Goal: Communication & Community: Answer question/provide support

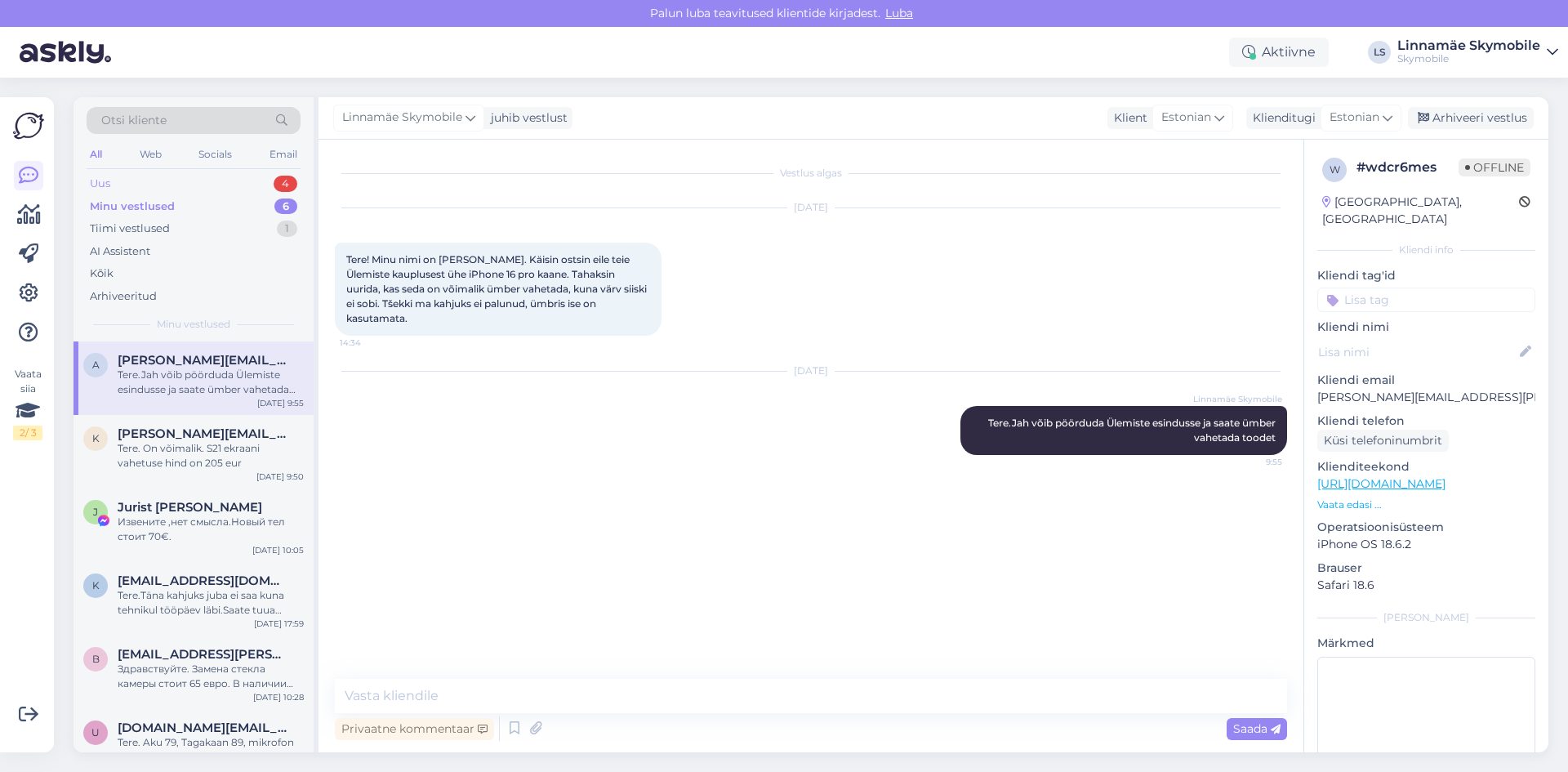
click at [224, 188] on div "Uus 4" at bounding box center [193, 183] width 214 height 23
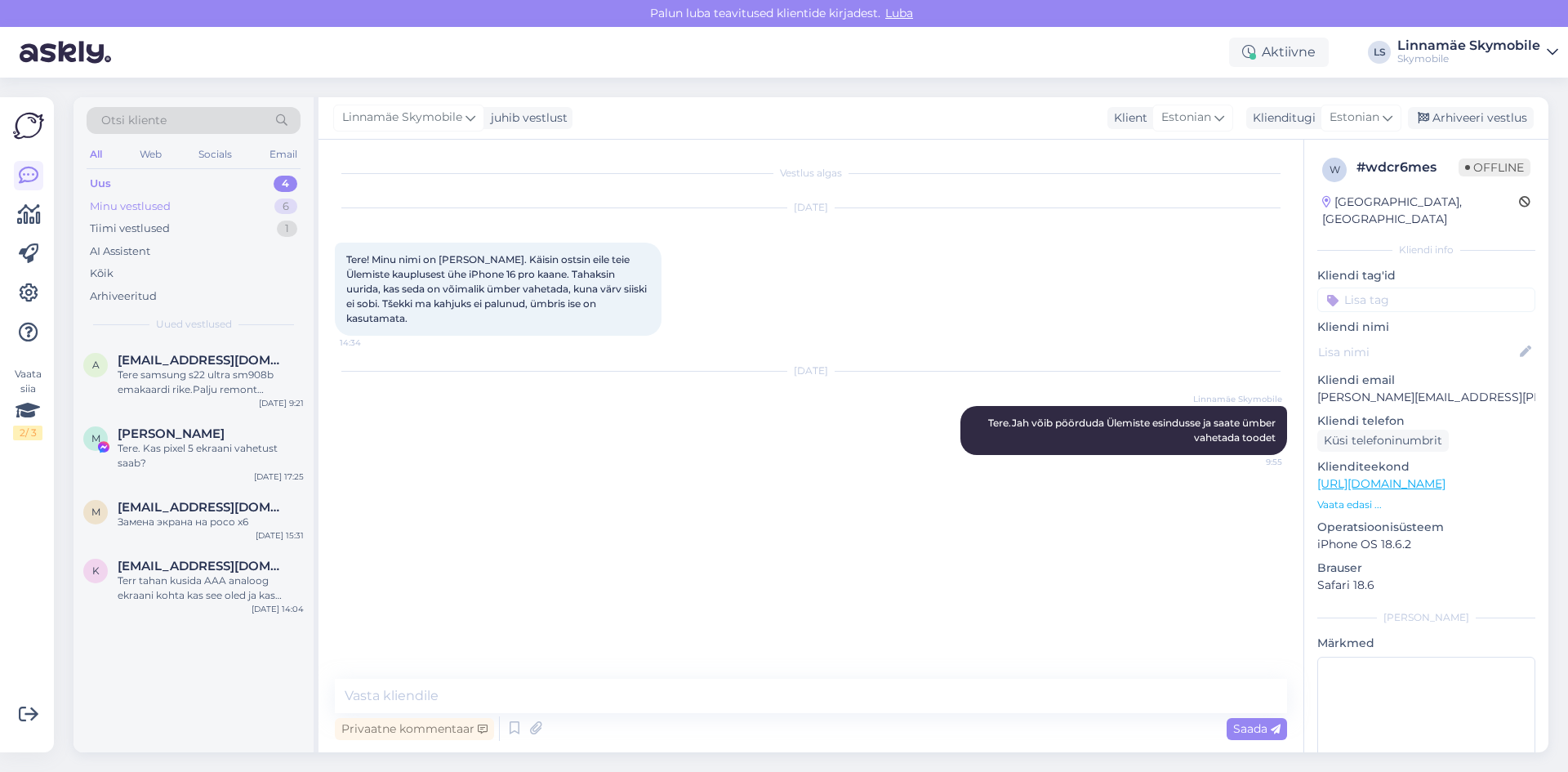
click at [209, 207] on div "Minu vestlused 6" at bounding box center [193, 206] width 214 height 23
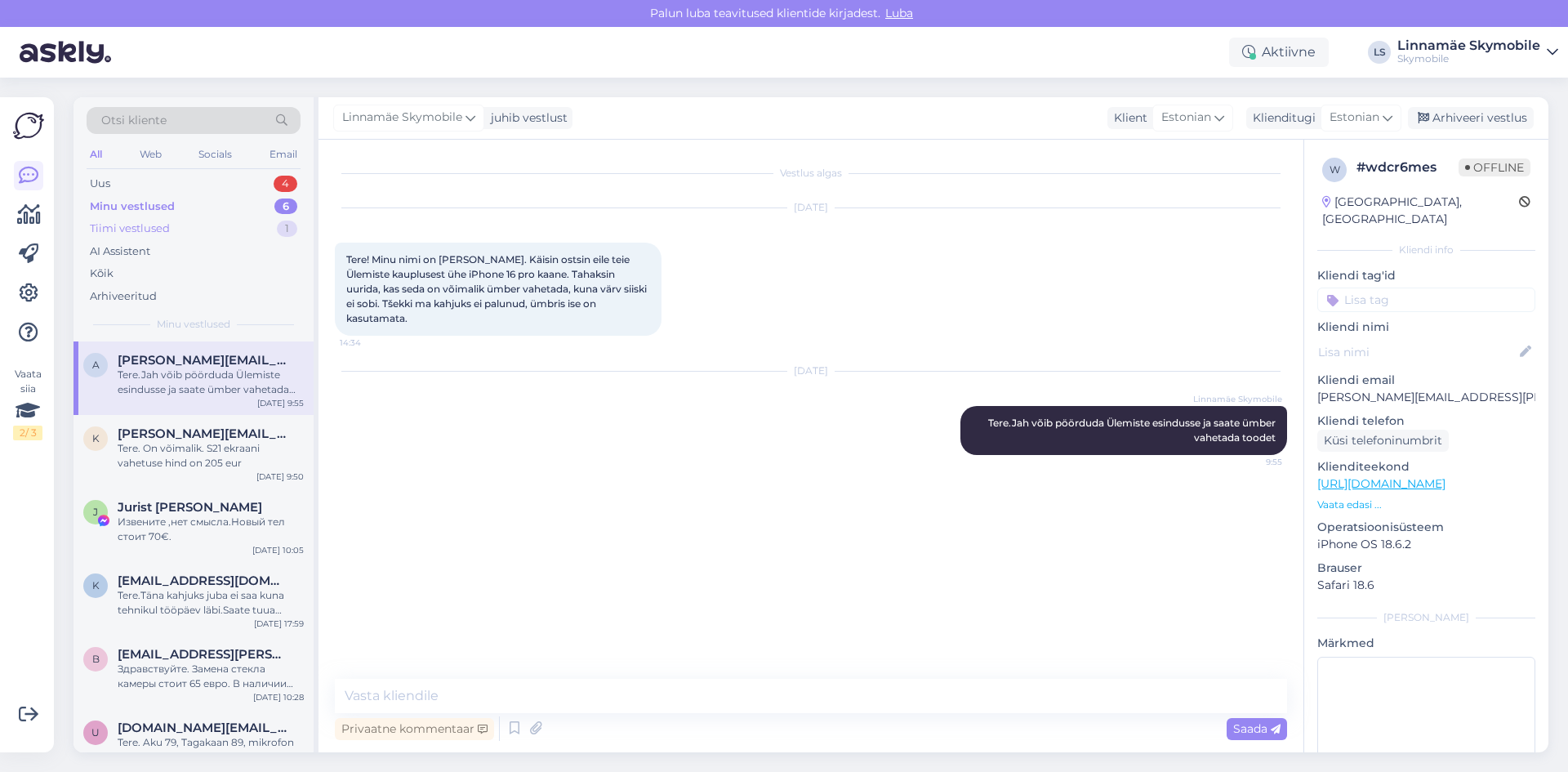
click at [172, 224] on div "Tiimi vestlused 1" at bounding box center [193, 228] width 214 height 23
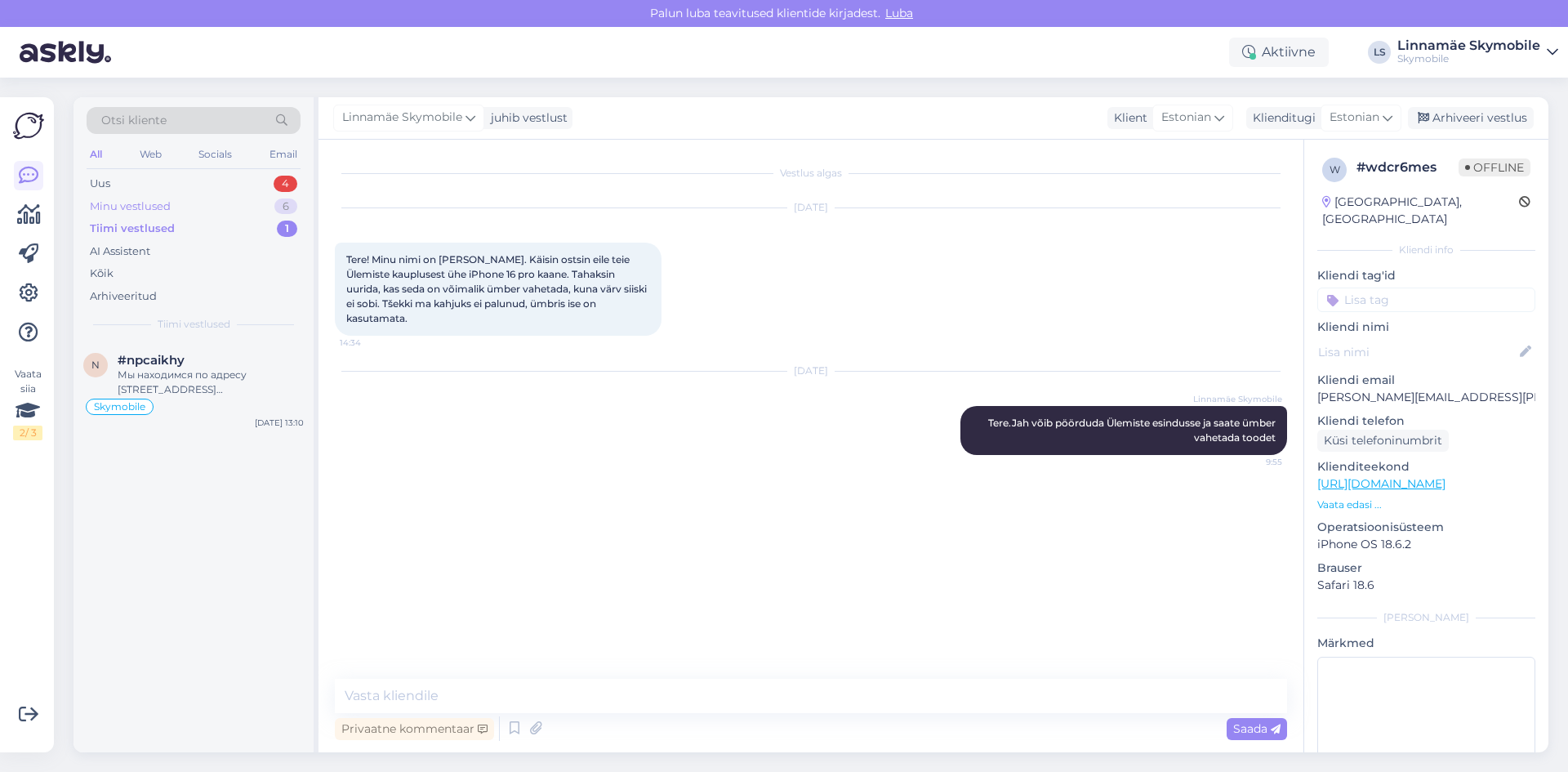
click at [165, 201] on div "Minu vestlused" at bounding box center [130, 207] width 81 height 17
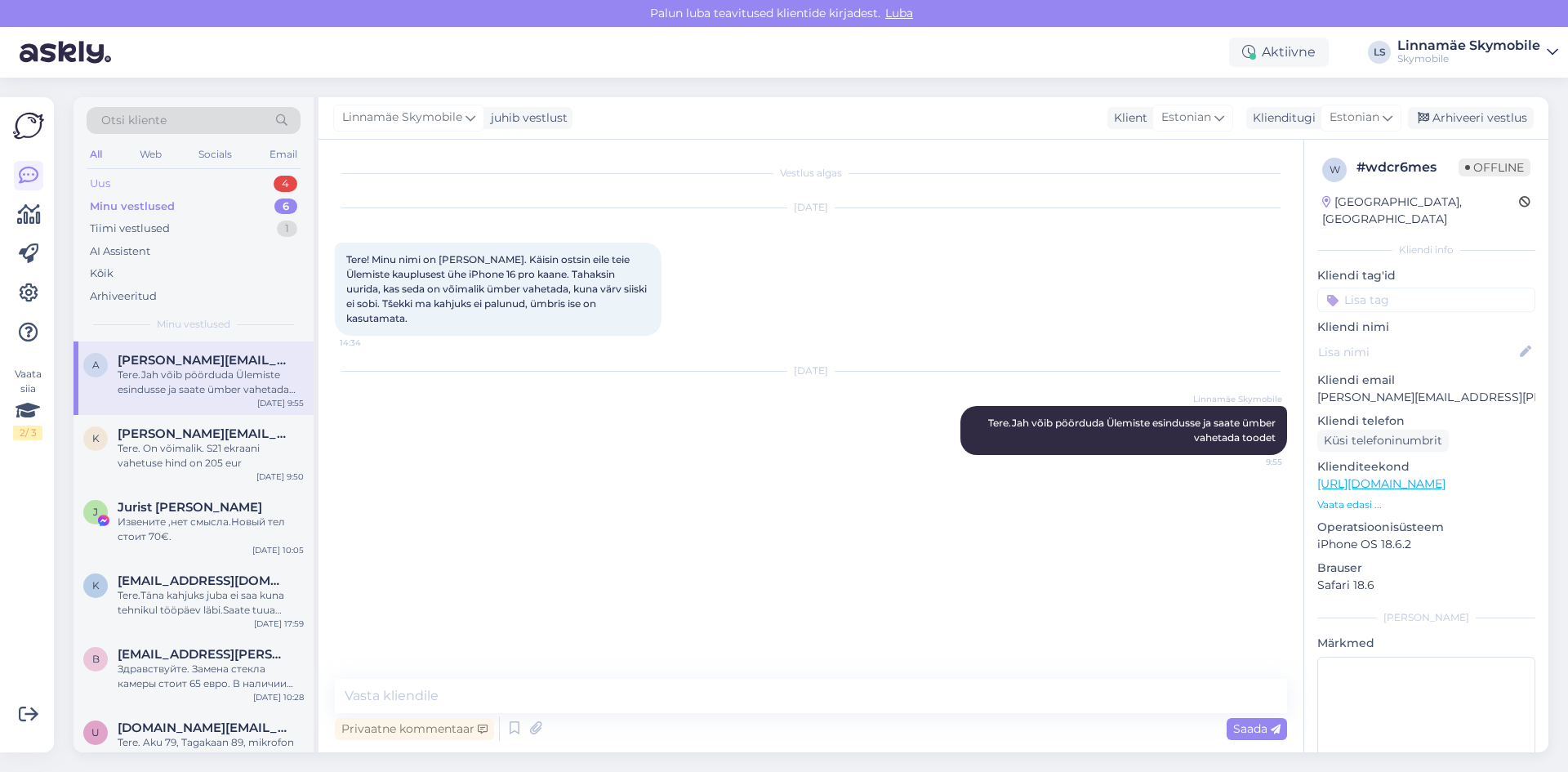
click at [141, 183] on div "Uus 4" at bounding box center [193, 183] width 214 height 23
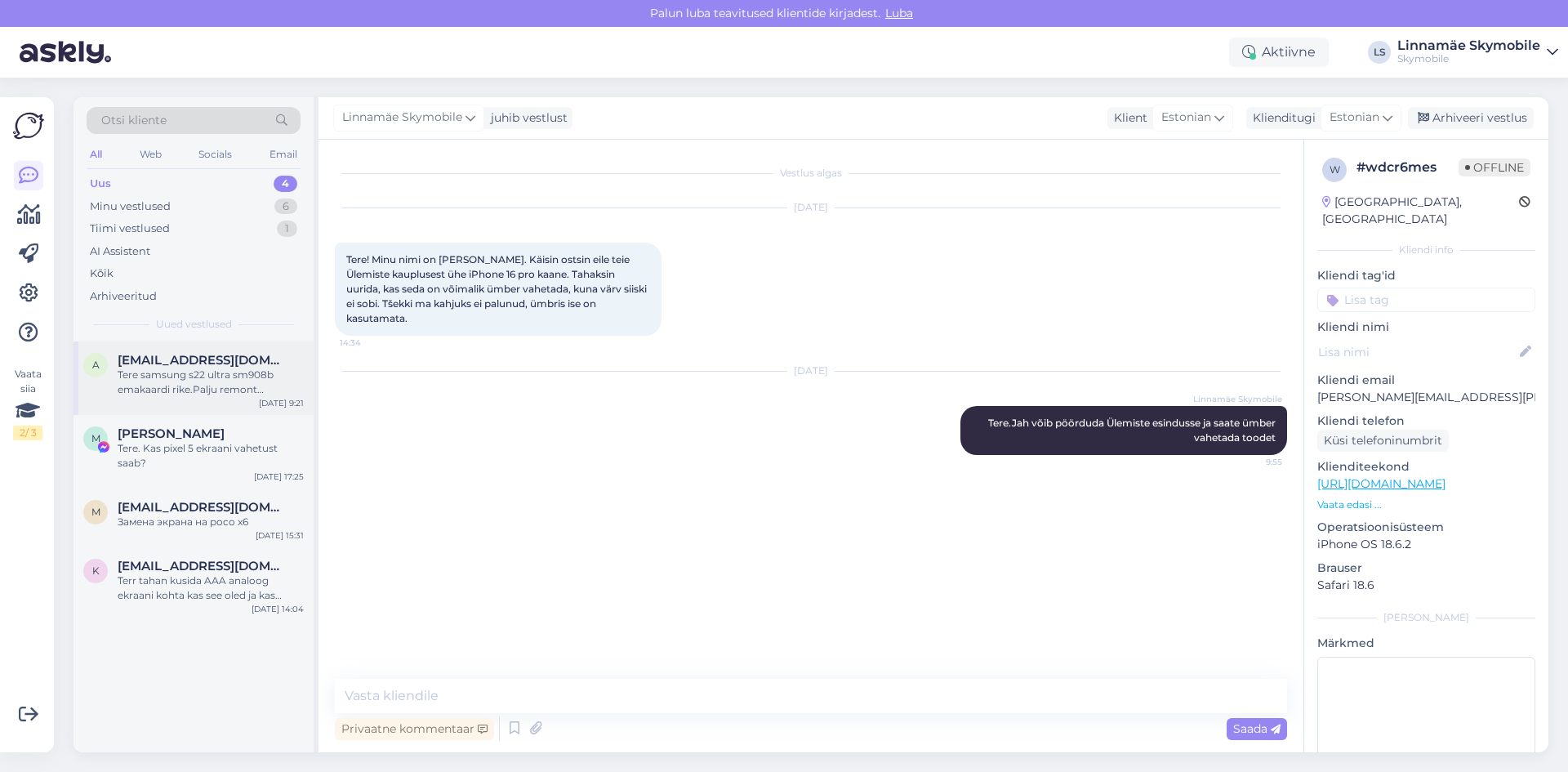
click at [145, 372] on div "Tere samsung s22 ultra sm908b emakaardi rike.Palju remont läheks.Kas on võimali…" at bounding box center [211, 381] width 187 height 29
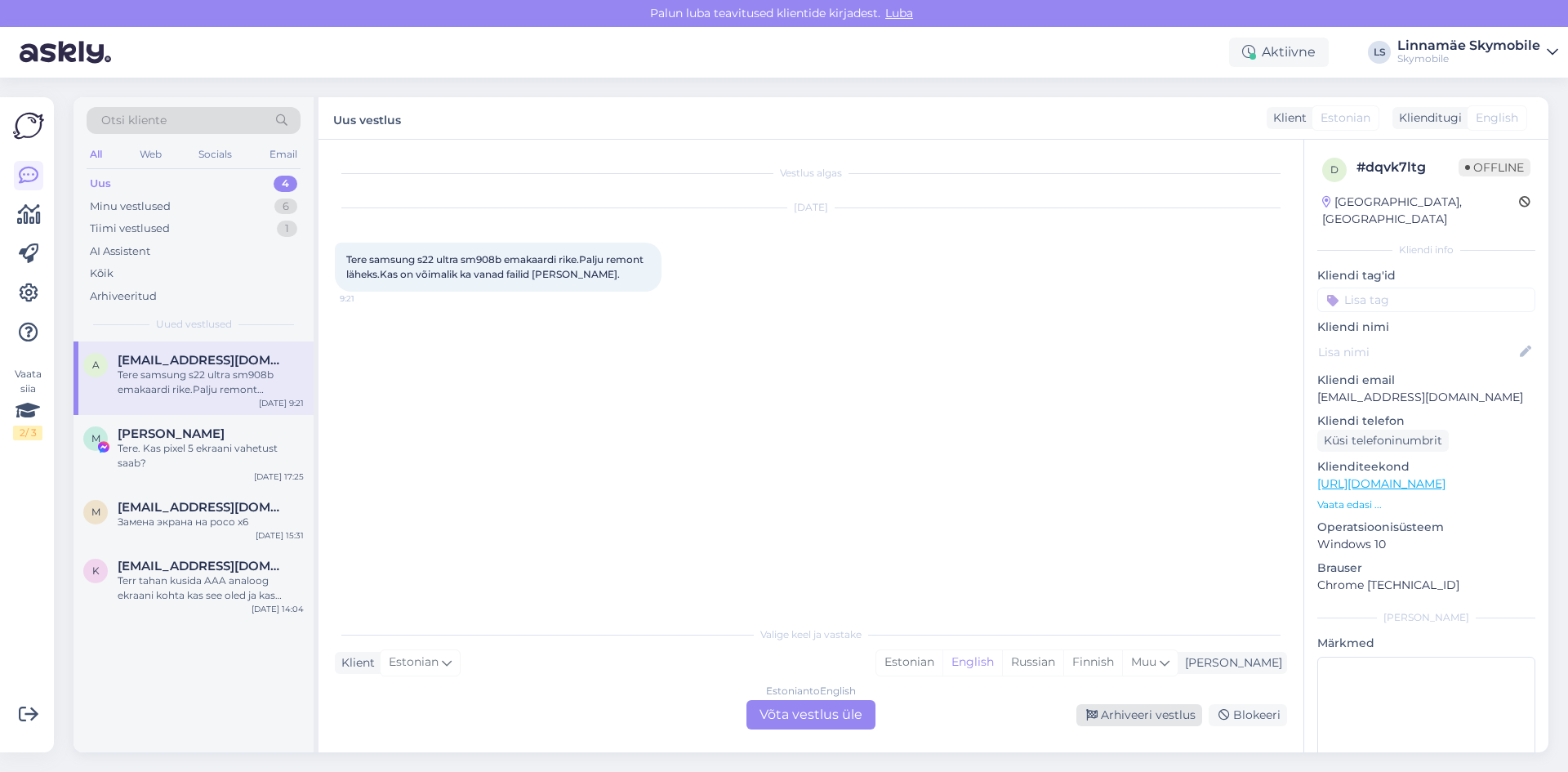
click at [1151, 715] on div "Arhiveeri vestlus" at bounding box center [1140, 714] width 126 height 22
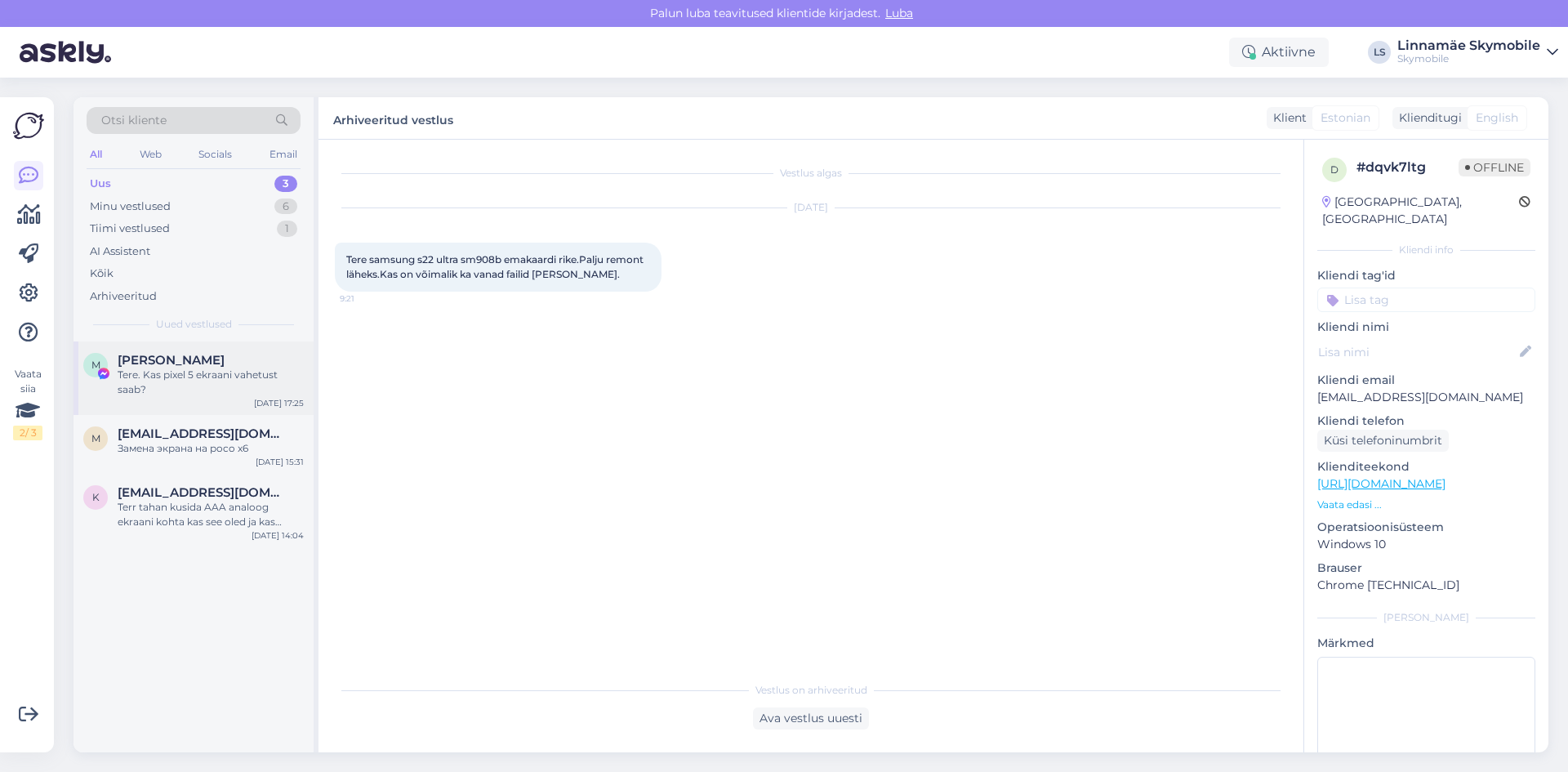
click at [204, 377] on div "Tere. Kas pixel 5 ekraani vahetust saab?" at bounding box center [211, 381] width 187 height 29
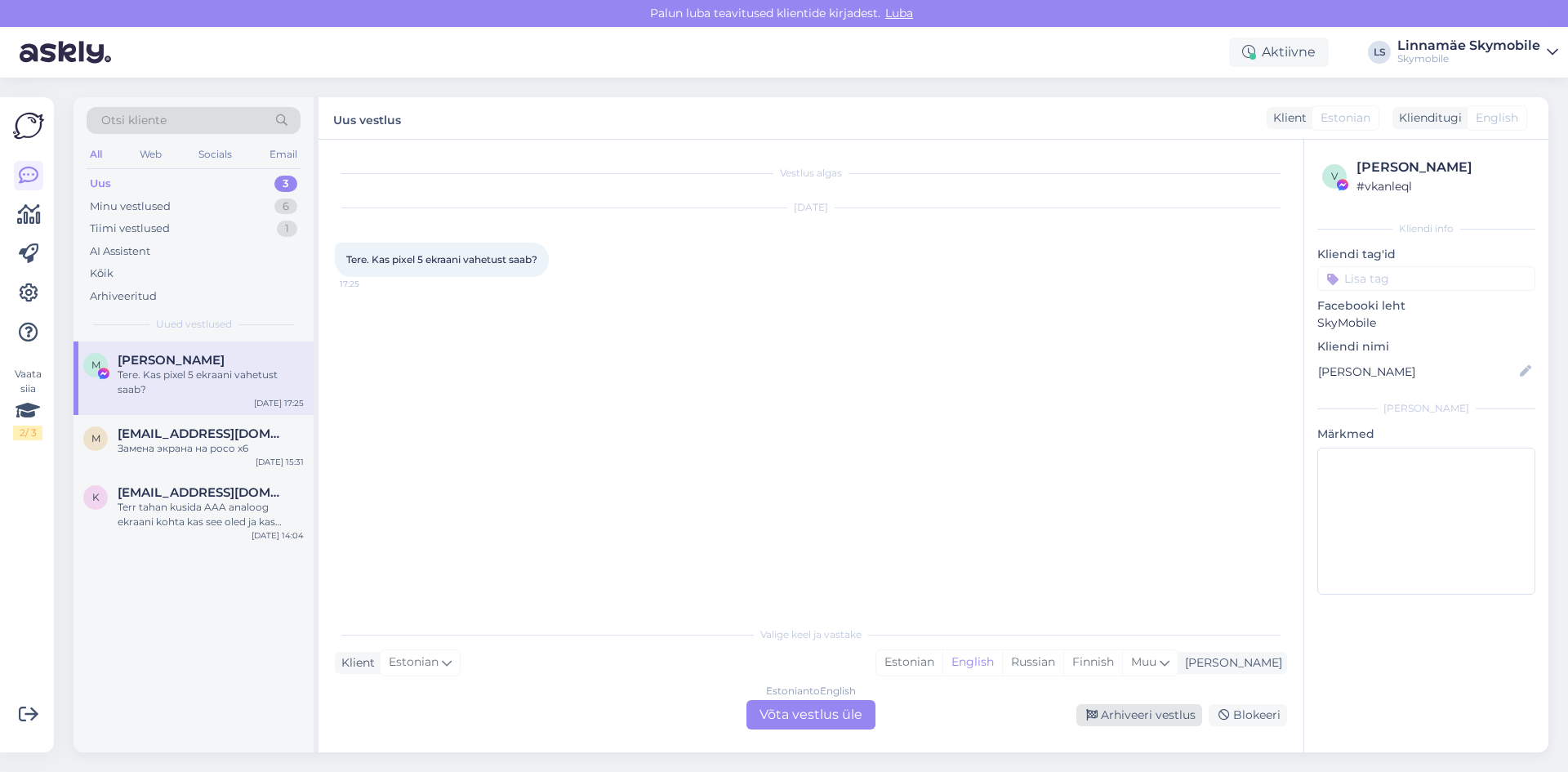
click at [1123, 712] on div "Arhiveeri vestlus" at bounding box center [1140, 714] width 126 height 22
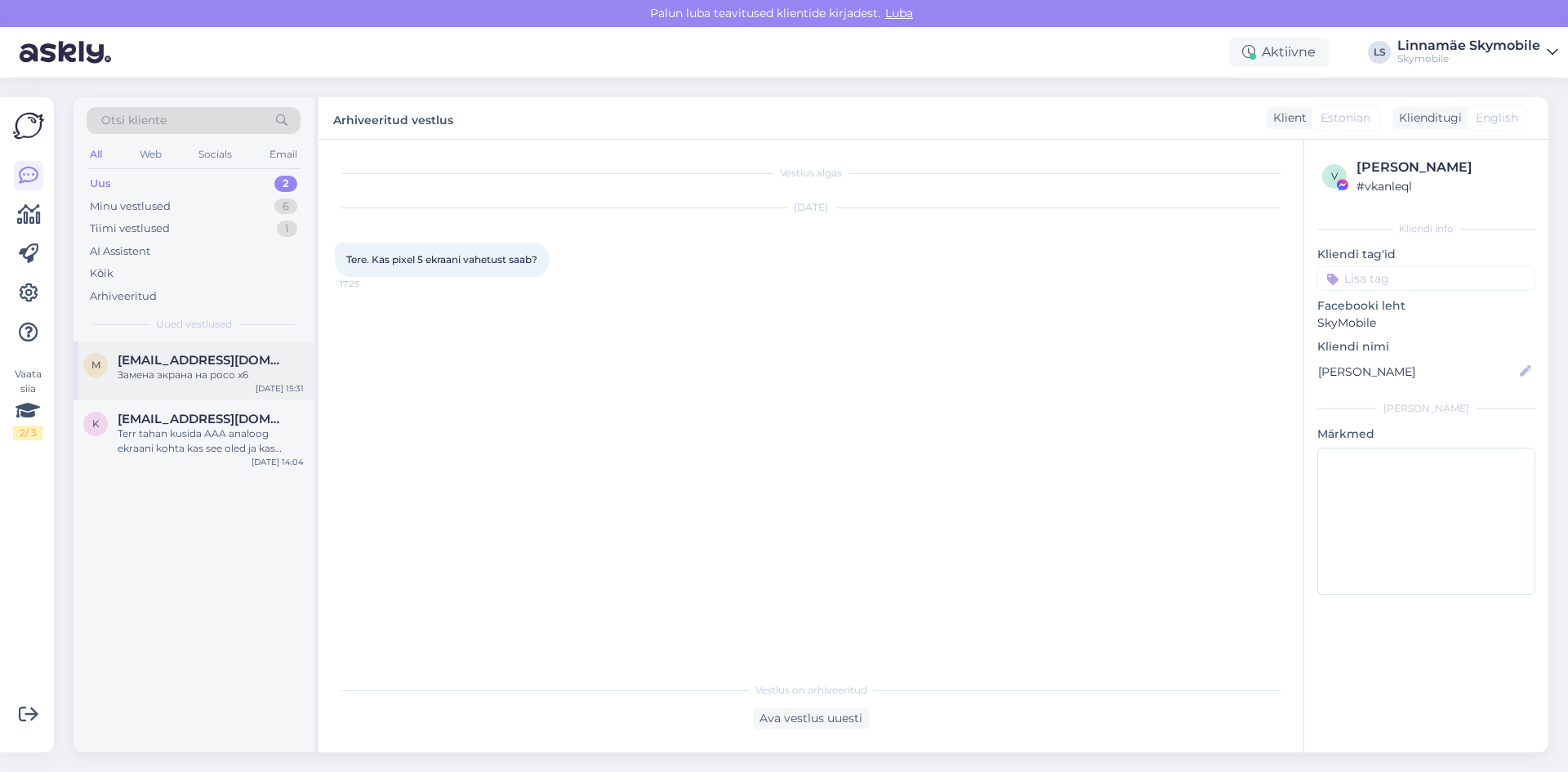
click at [192, 376] on div "Замена экрана на poco x6" at bounding box center [211, 375] width 187 height 15
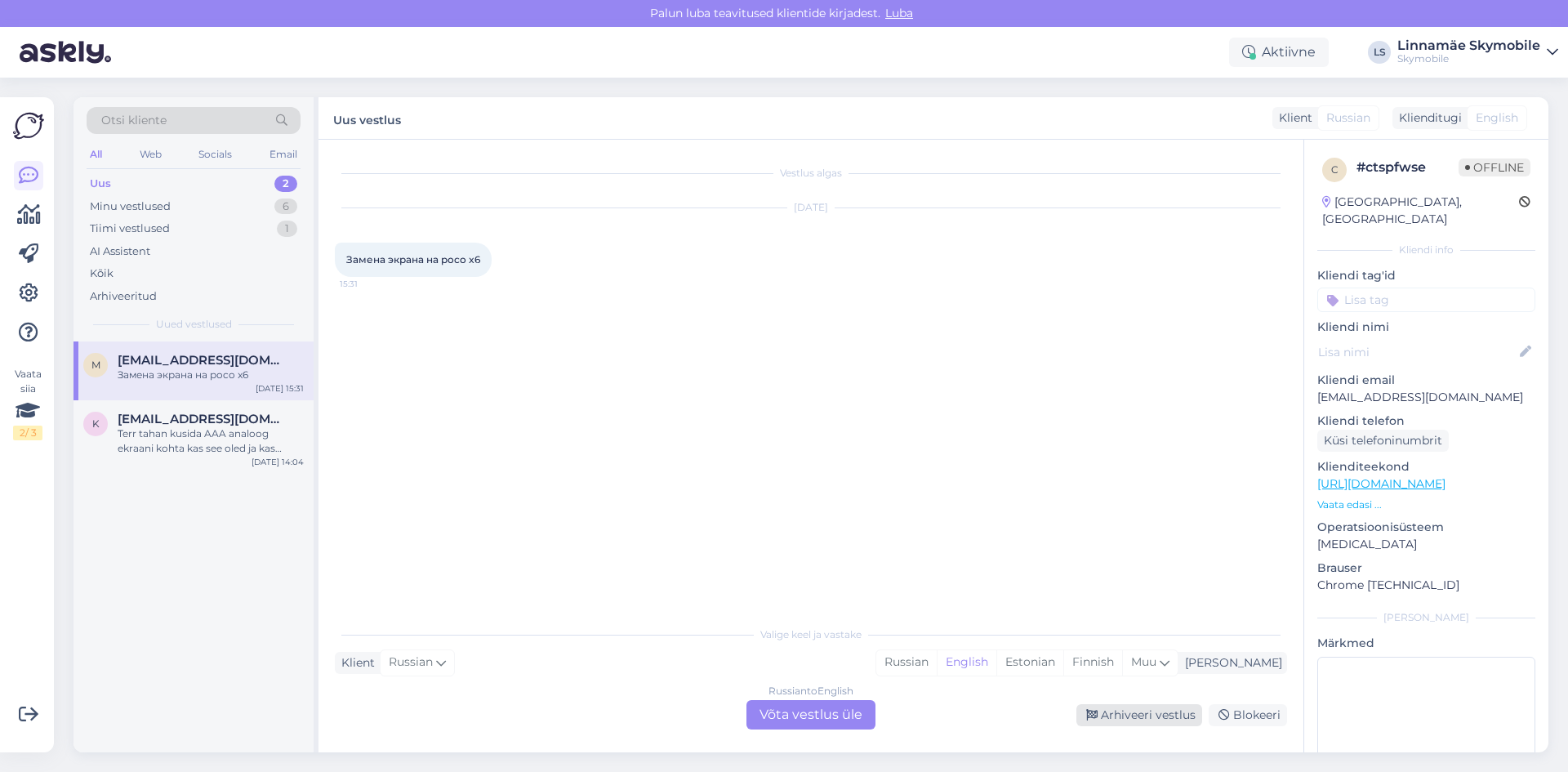
click at [1130, 709] on div "Arhiveeri vestlus" at bounding box center [1140, 714] width 126 height 22
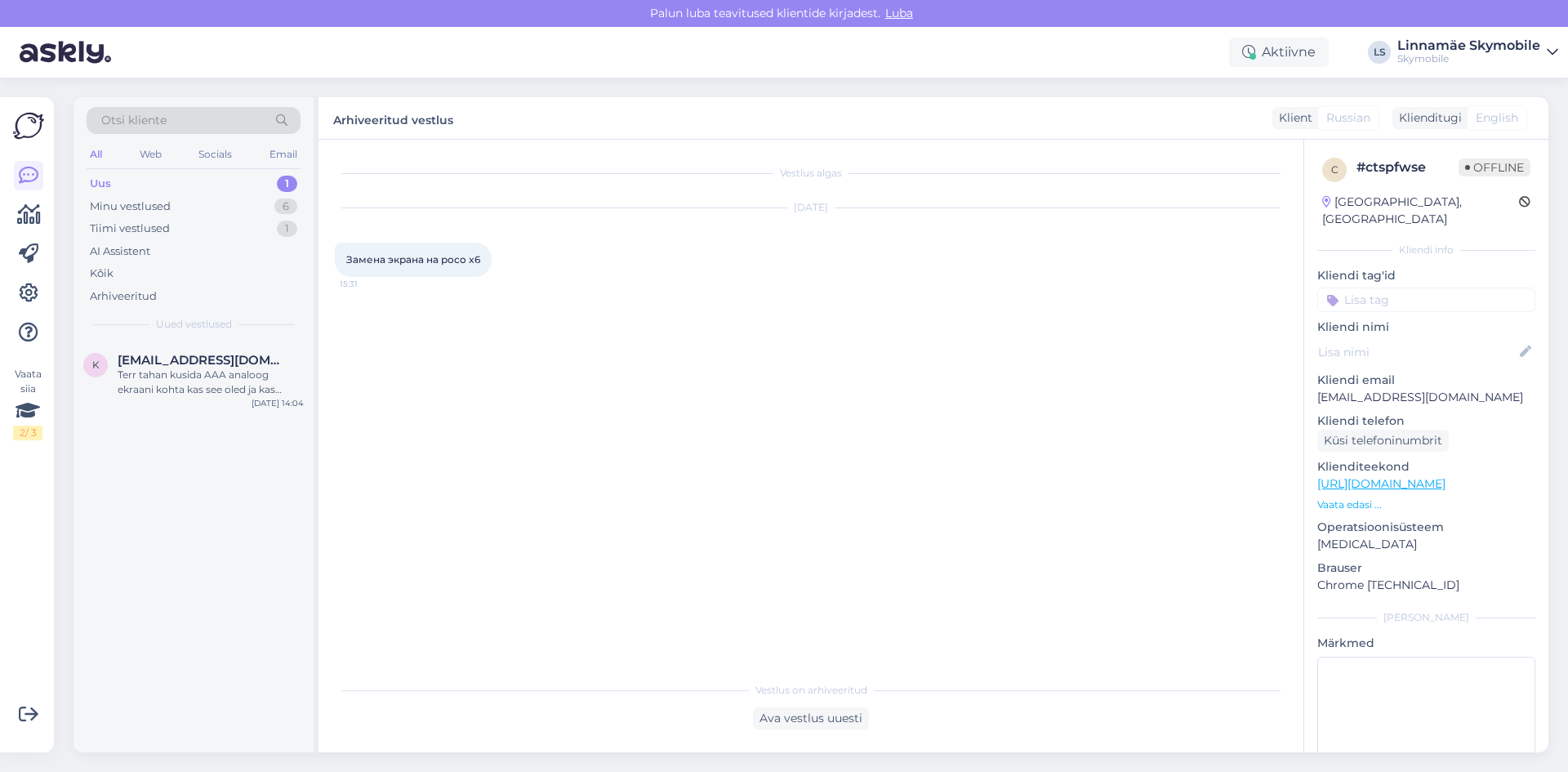
click at [151, 338] on div "Otsi kliente All Web Socials Email Uus 1 Minu vestlused 6 Tiimi vestlused 1 AI …" at bounding box center [193, 219] width 240 height 244
click at [152, 370] on div "Terr tahan kusida AAA analoog ekraani kohta kas see oled ja kas tootab nagu ori…" at bounding box center [211, 381] width 187 height 29
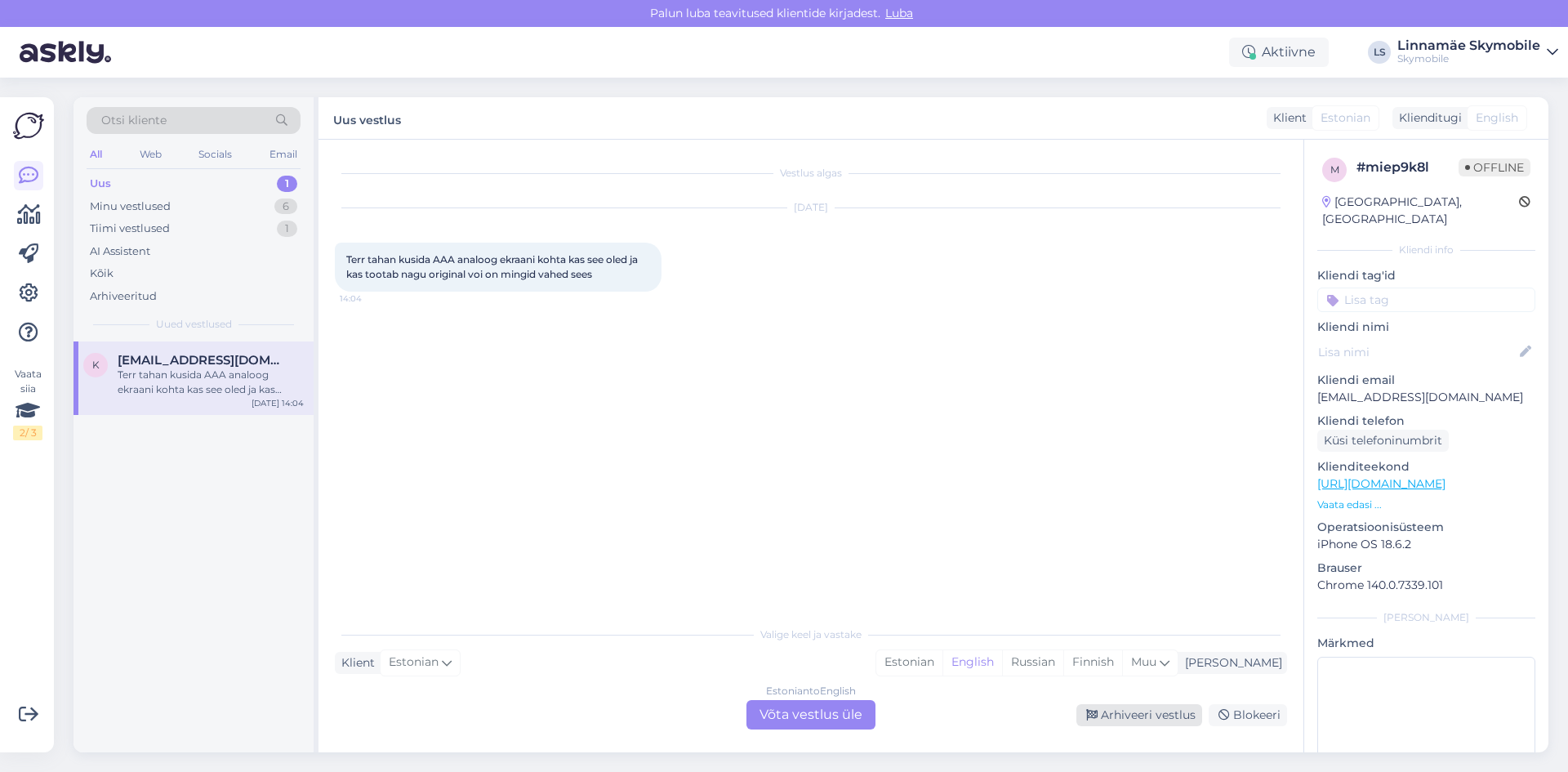
click at [1114, 706] on div "Arhiveeri vestlus" at bounding box center [1140, 714] width 126 height 22
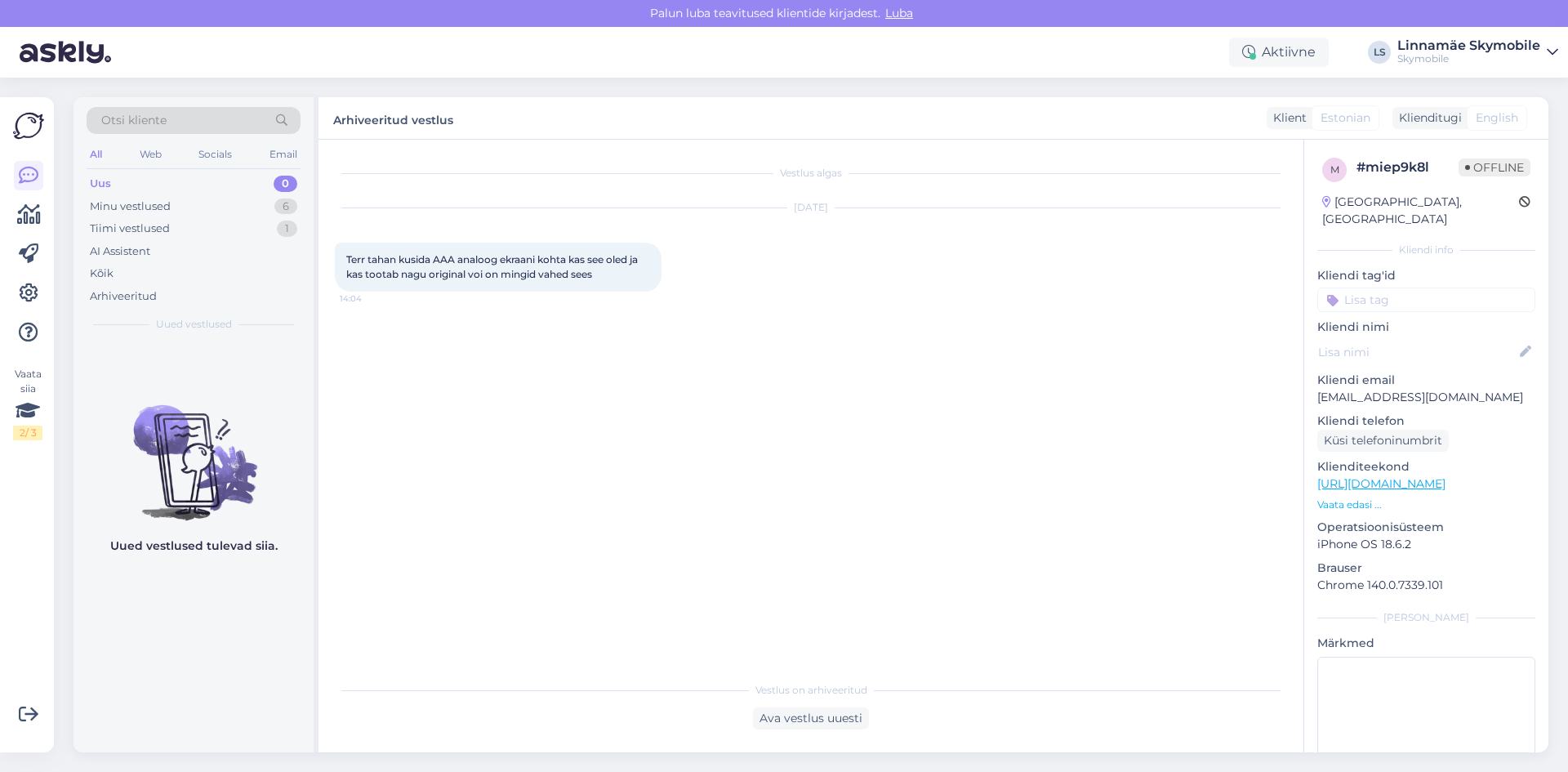
click at [118, 187] on div "Uus 0" at bounding box center [193, 183] width 214 height 23
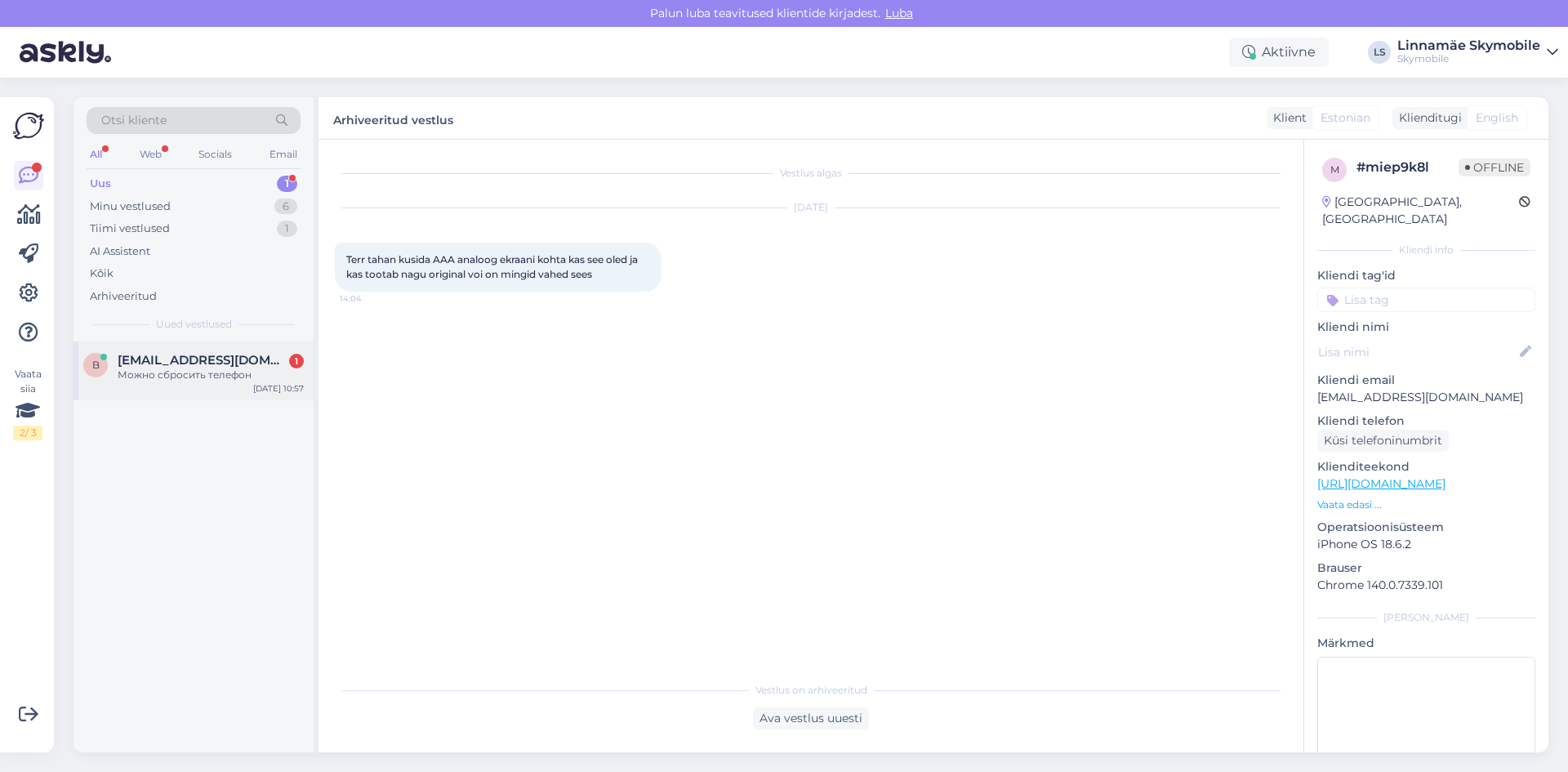
click at [224, 371] on div "Можно сбросить телефон" at bounding box center [211, 375] width 187 height 15
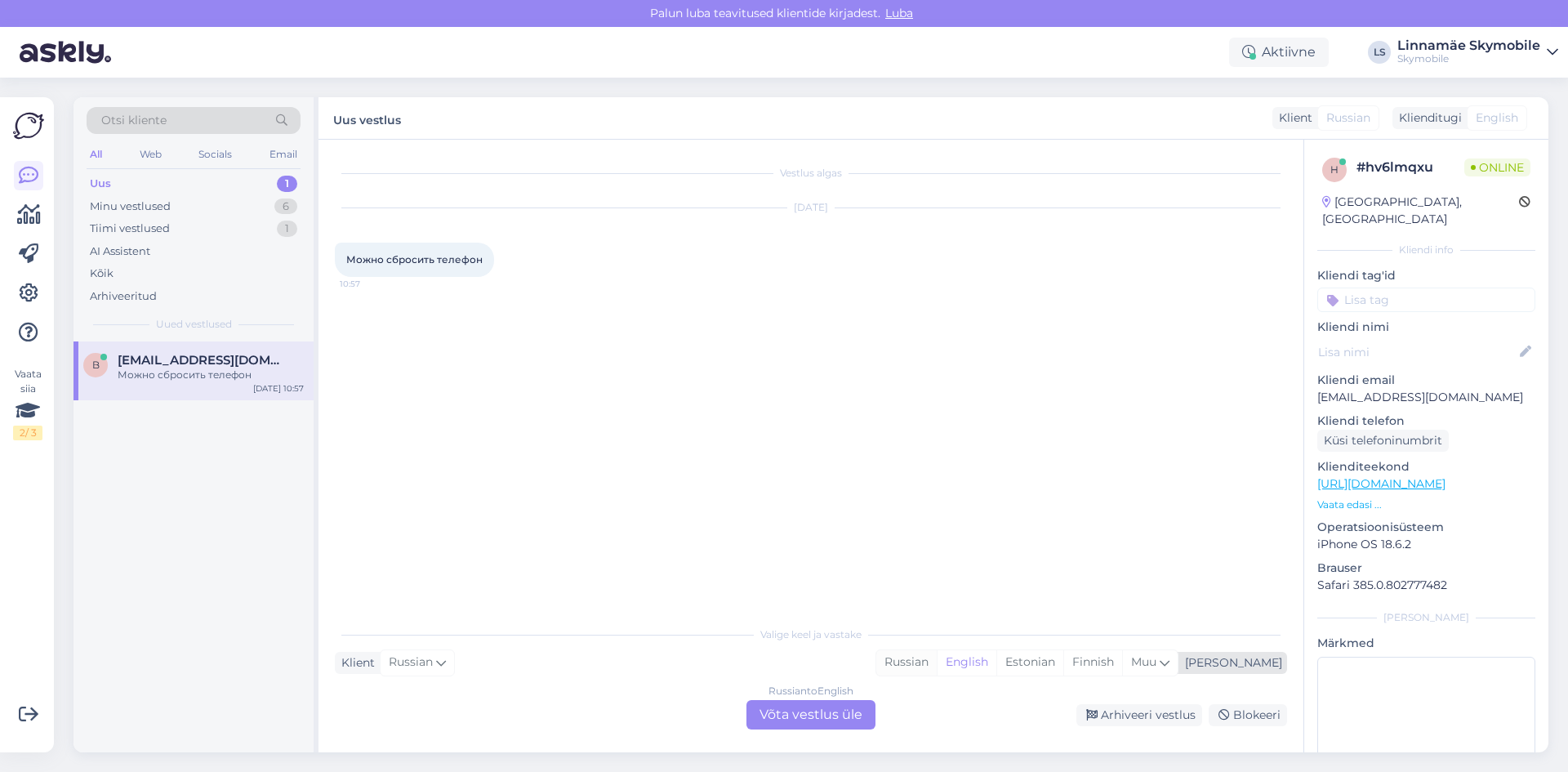
click at [937, 663] on div "Russian" at bounding box center [906, 662] width 60 height 24
click at [843, 721] on div "Russian to Russian Võta vestlus üle" at bounding box center [811, 714] width 129 height 29
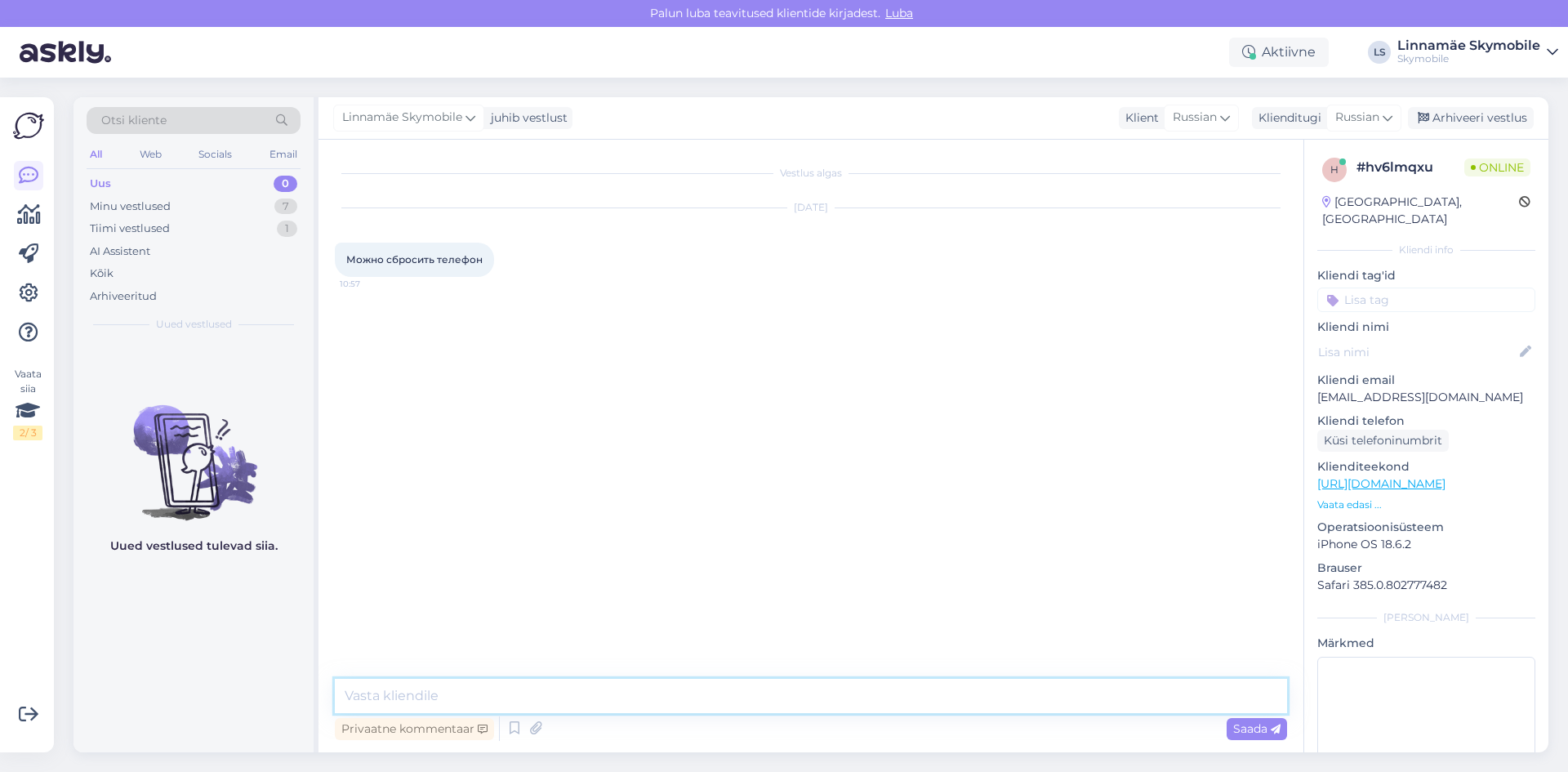
click at [734, 703] on textarea at bounding box center [811, 695] width 952 height 34
type textarea "Здравствуйте. Телефон какой марки?"
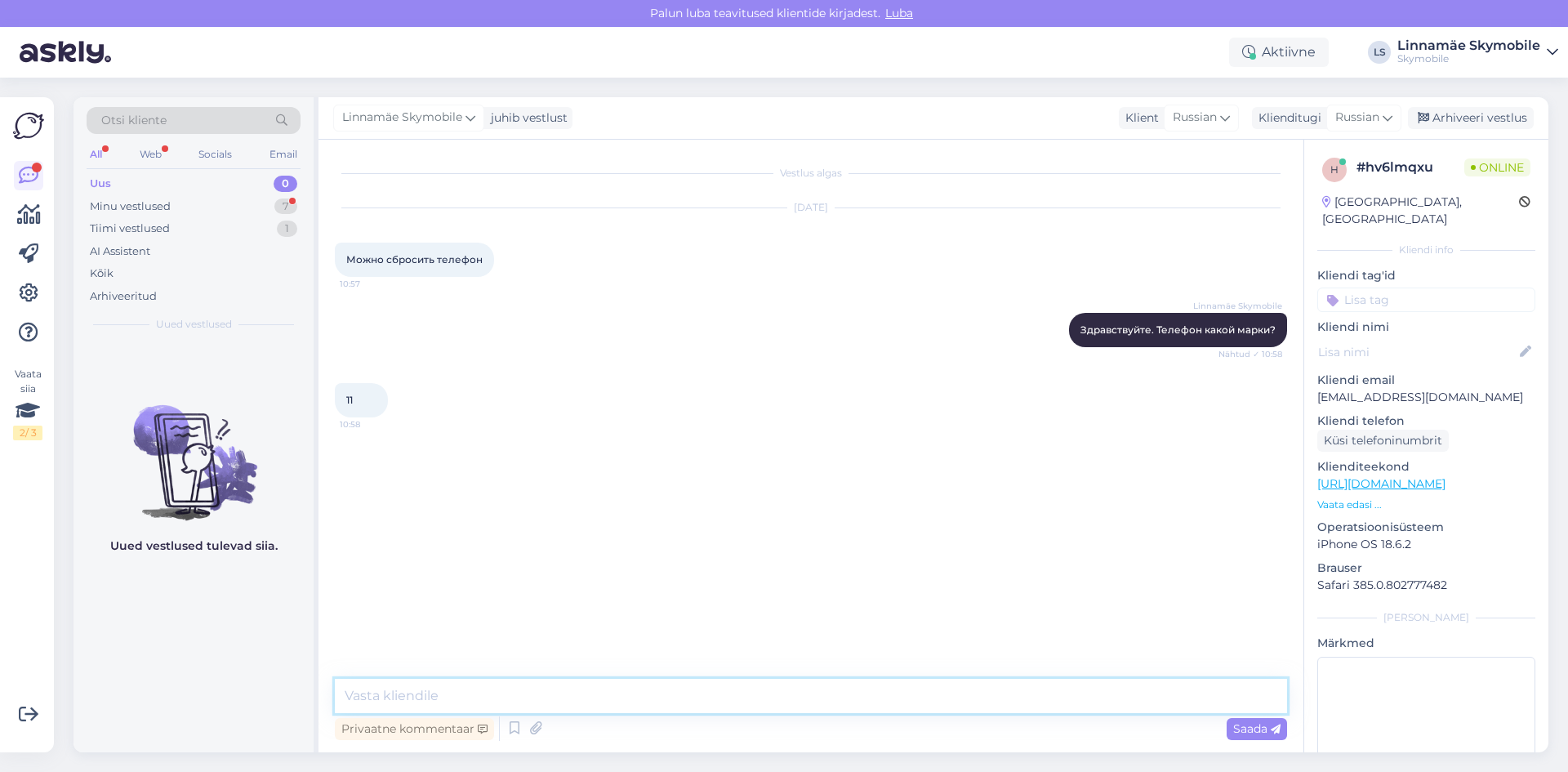
click at [571, 703] on textarea at bounding box center [811, 695] width 952 height 34
type textarea "[PERSON_NAME]"
type textarea "I"
type textarea "iPhone 11?"
type textarea "К сожалению не сможешь помочь со сбросом iPhone"
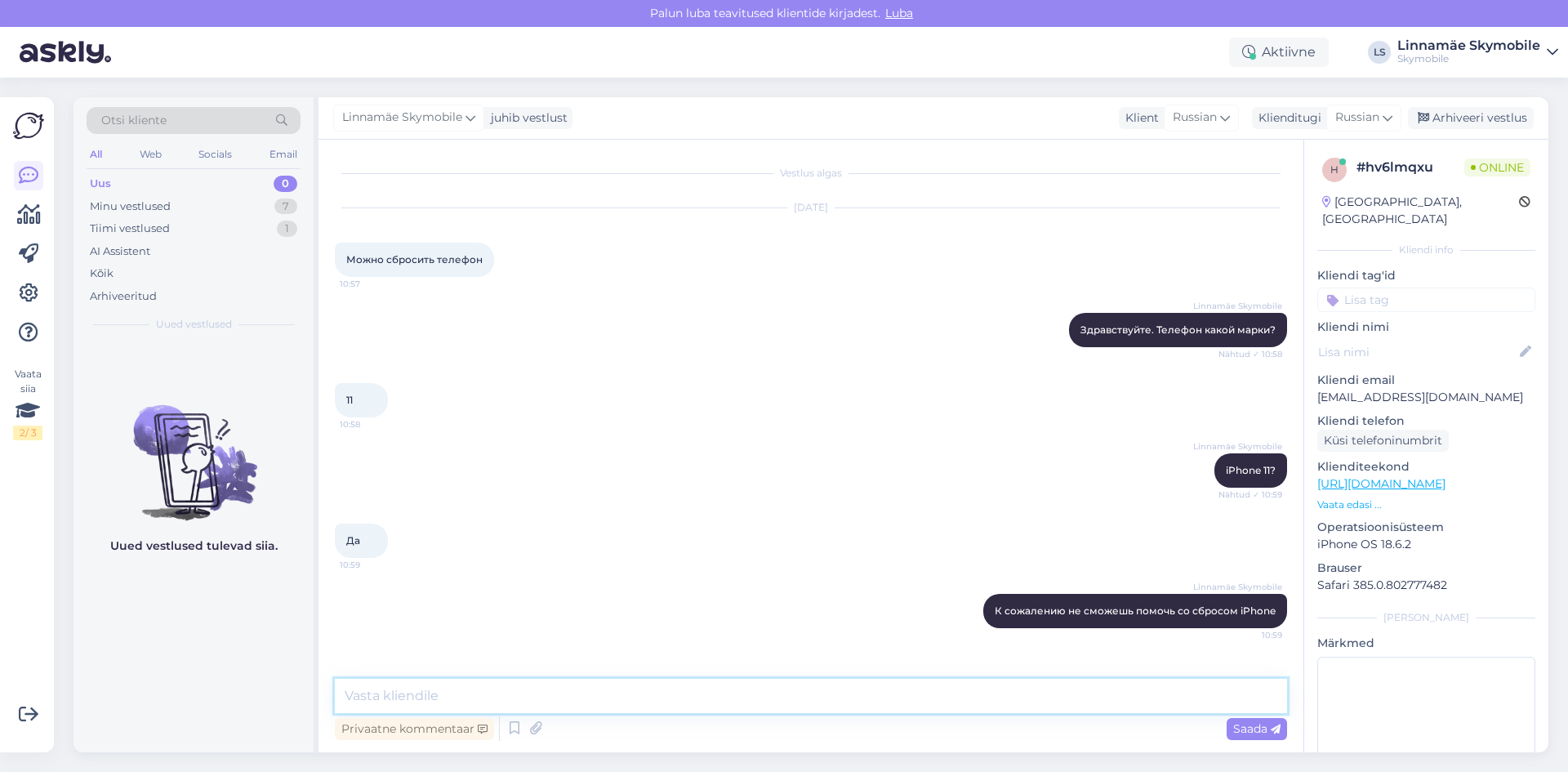
click at [529, 694] on textarea at bounding box center [811, 695] width 952 height 34
click at [528, 694] on textarea at bounding box center [811, 695] width 952 height 34
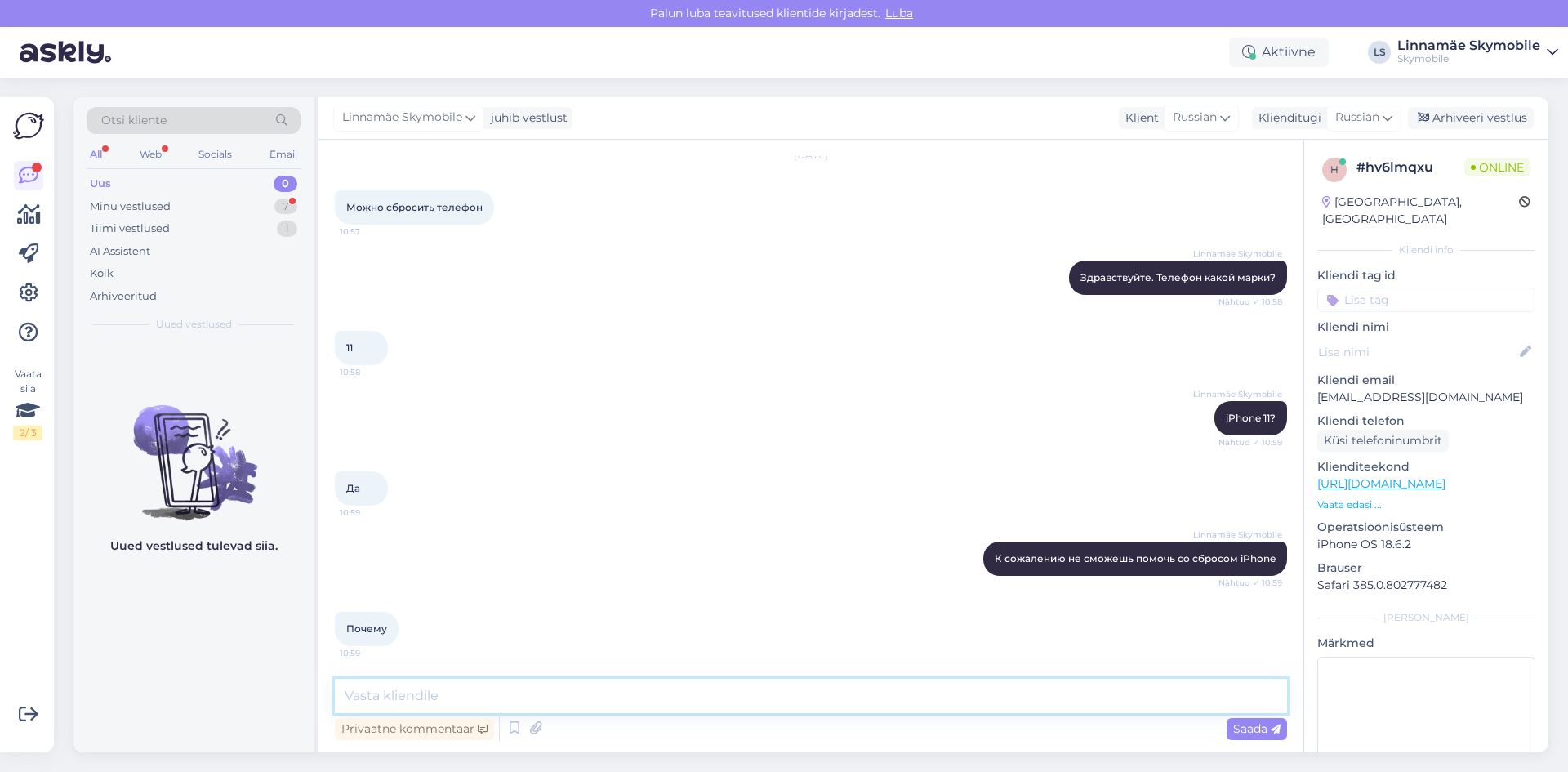
click at [488, 693] on textarea at bounding box center [811, 695] width 952 height 34
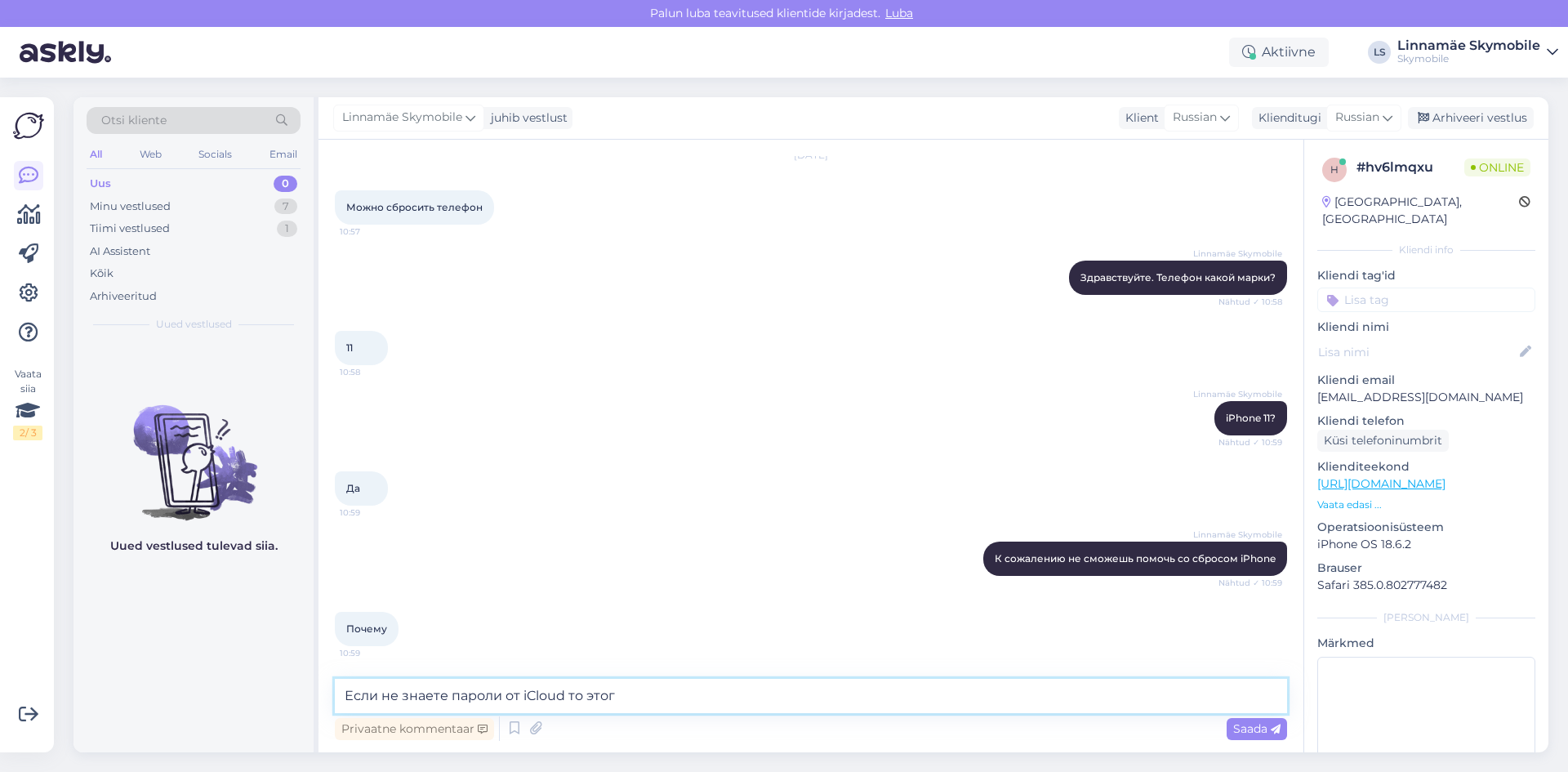
click at [635, 694] on textarea "Если не знаете пароли от iCloud то этог" at bounding box center [811, 695] width 952 height 34
type textarea "Если не знаете пароли от iCloud то этого сделать не получится в виду защиты со …"
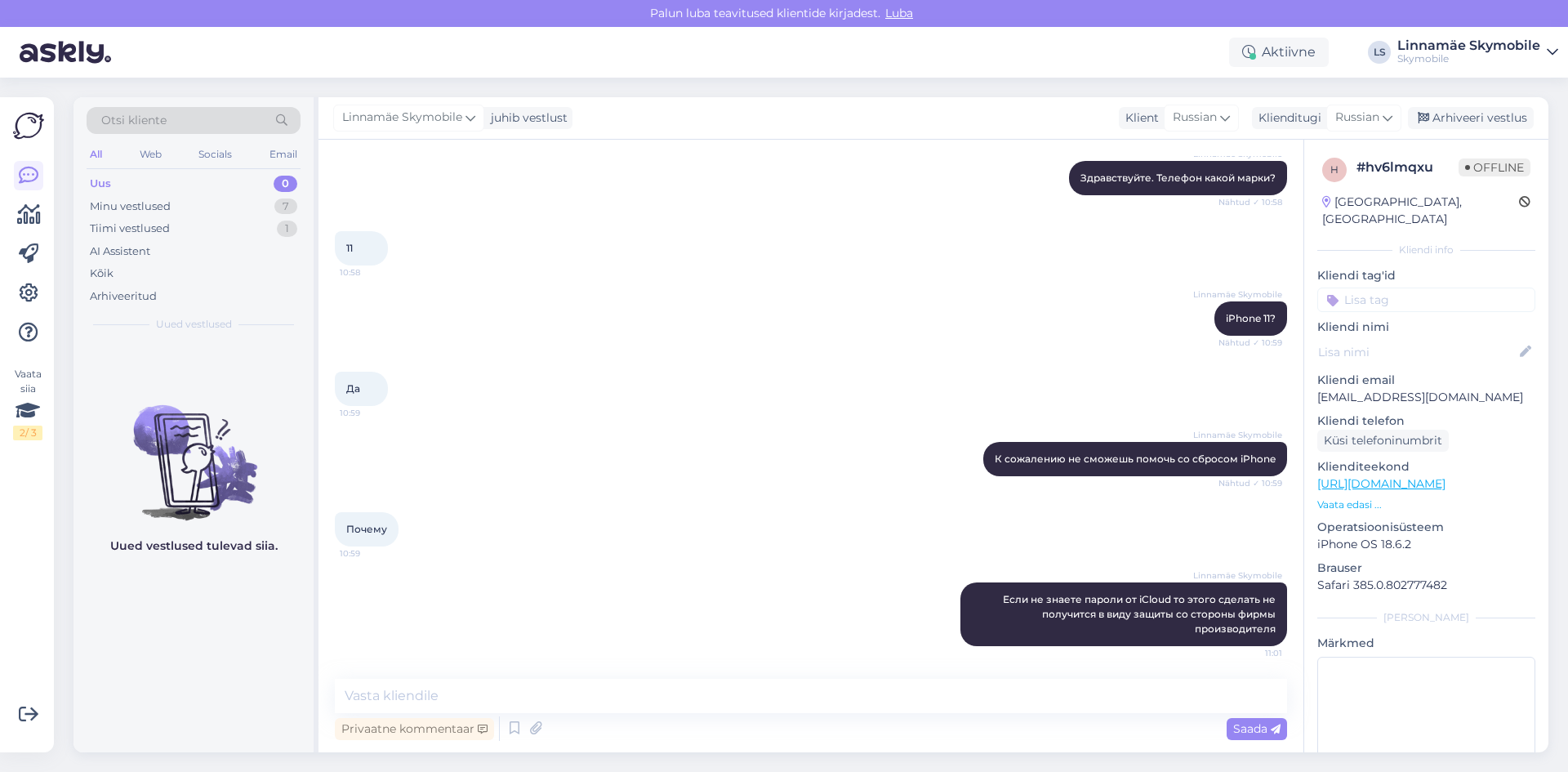
click at [169, 187] on div "Uus 0" at bounding box center [193, 183] width 214 height 23
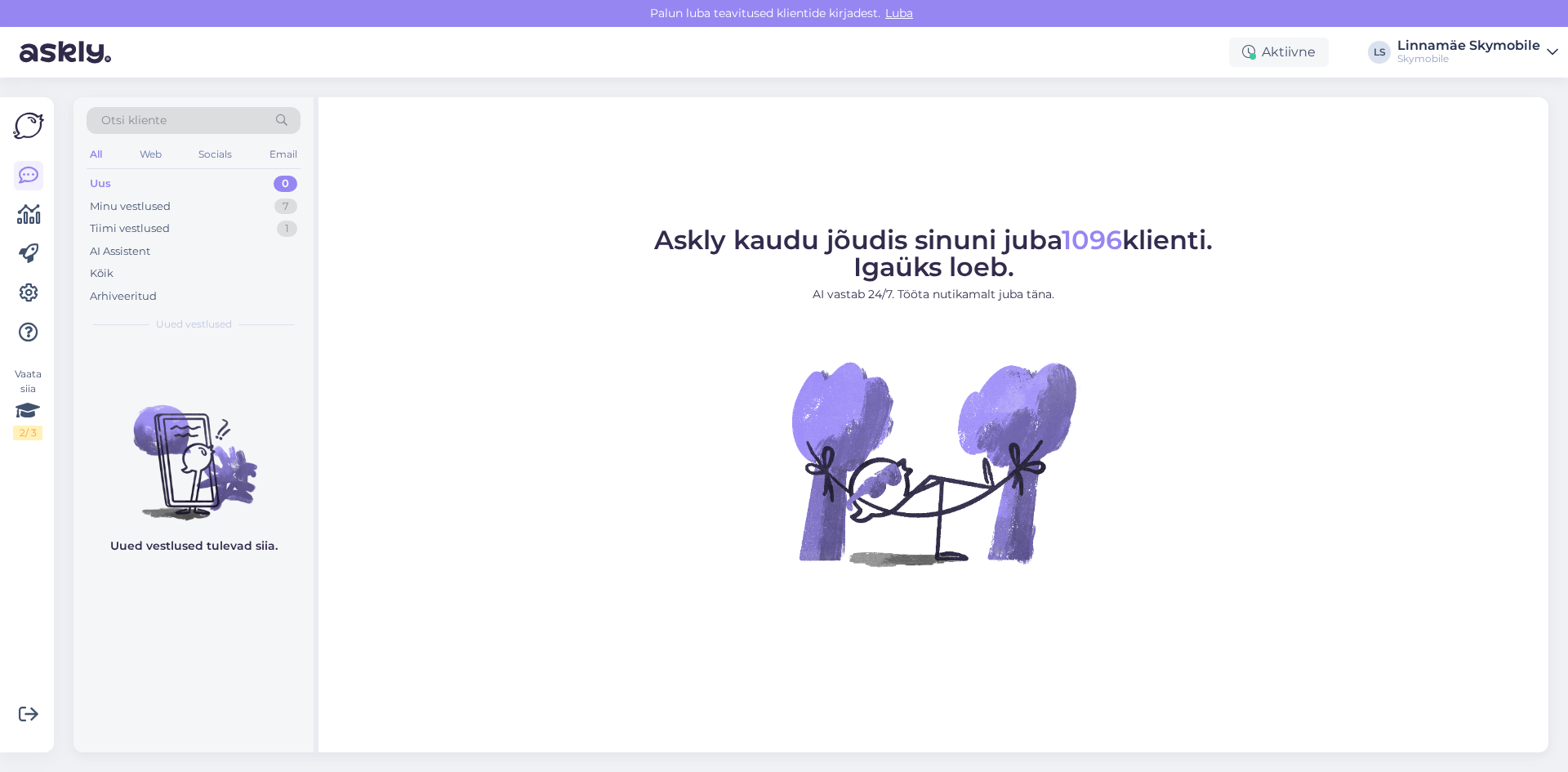
click at [675, 144] on div "Askly kaudu jõudis sinuni juba 1096 klienti. Igaüks loeb. AI vastab 24/7. Tööta…" at bounding box center [934, 424] width 1230 height 655
click at [544, 309] on figure "Askly kaudu jõudis sinuni juba 1096 klienti. Igaüks loeb. AI vastab 24/7. Tööta…" at bounding box center [933, 418] width 1201 height 383
click at [662, 171] on div "Askly kaudu jõudis sinuni juba 1096 klienti. Igaüks loeb. AI vastab 24/7. Tööta…" at bounding box center [934, 424] width 1230 height 655
click at [120, 214] on div "Minu vestlused 7" at bounding box center [193, 206] width 214 height 23
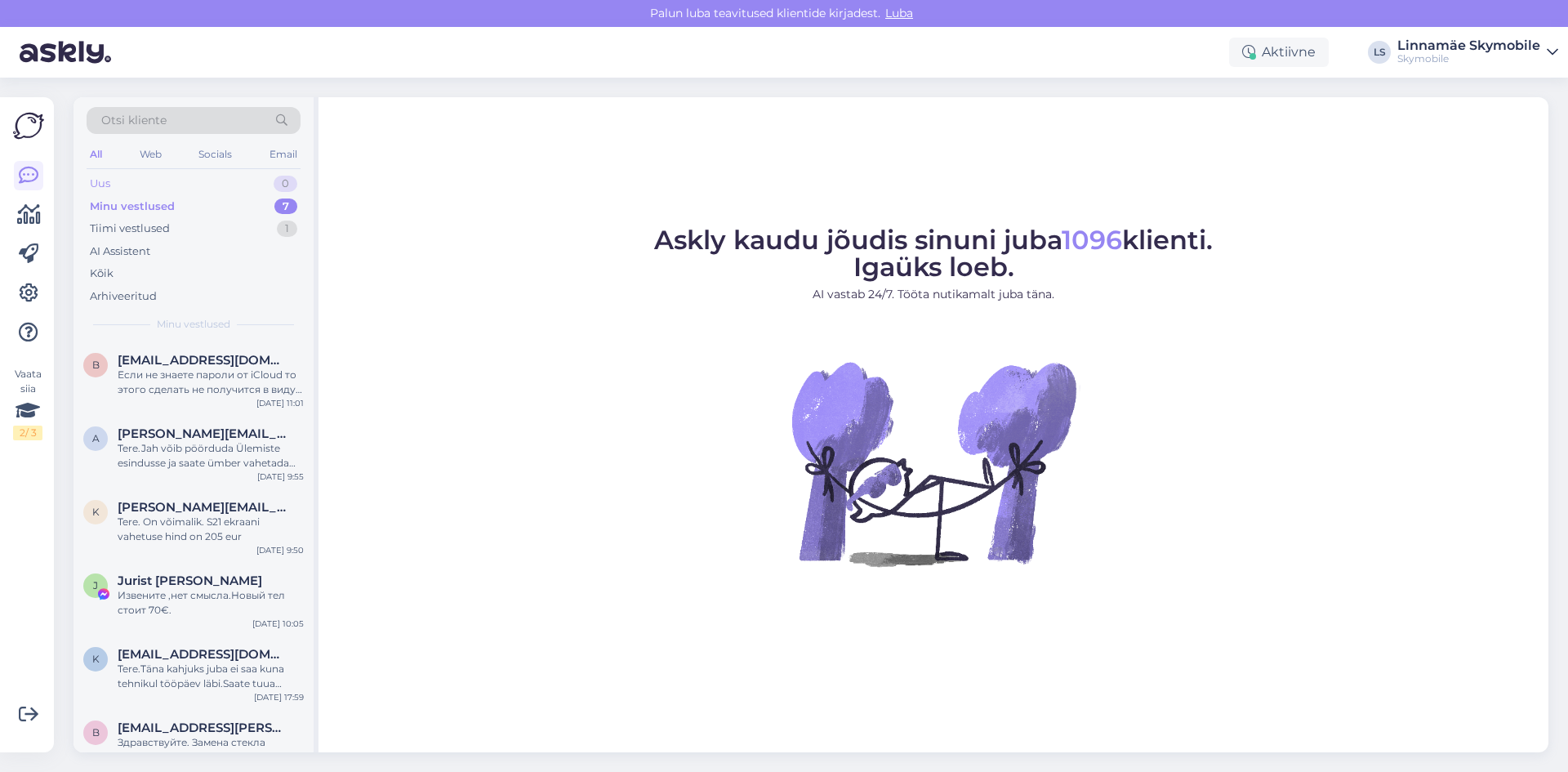
click at [109, 190] on div "Uus" at bounding box center [100, 184] width 20 height 17
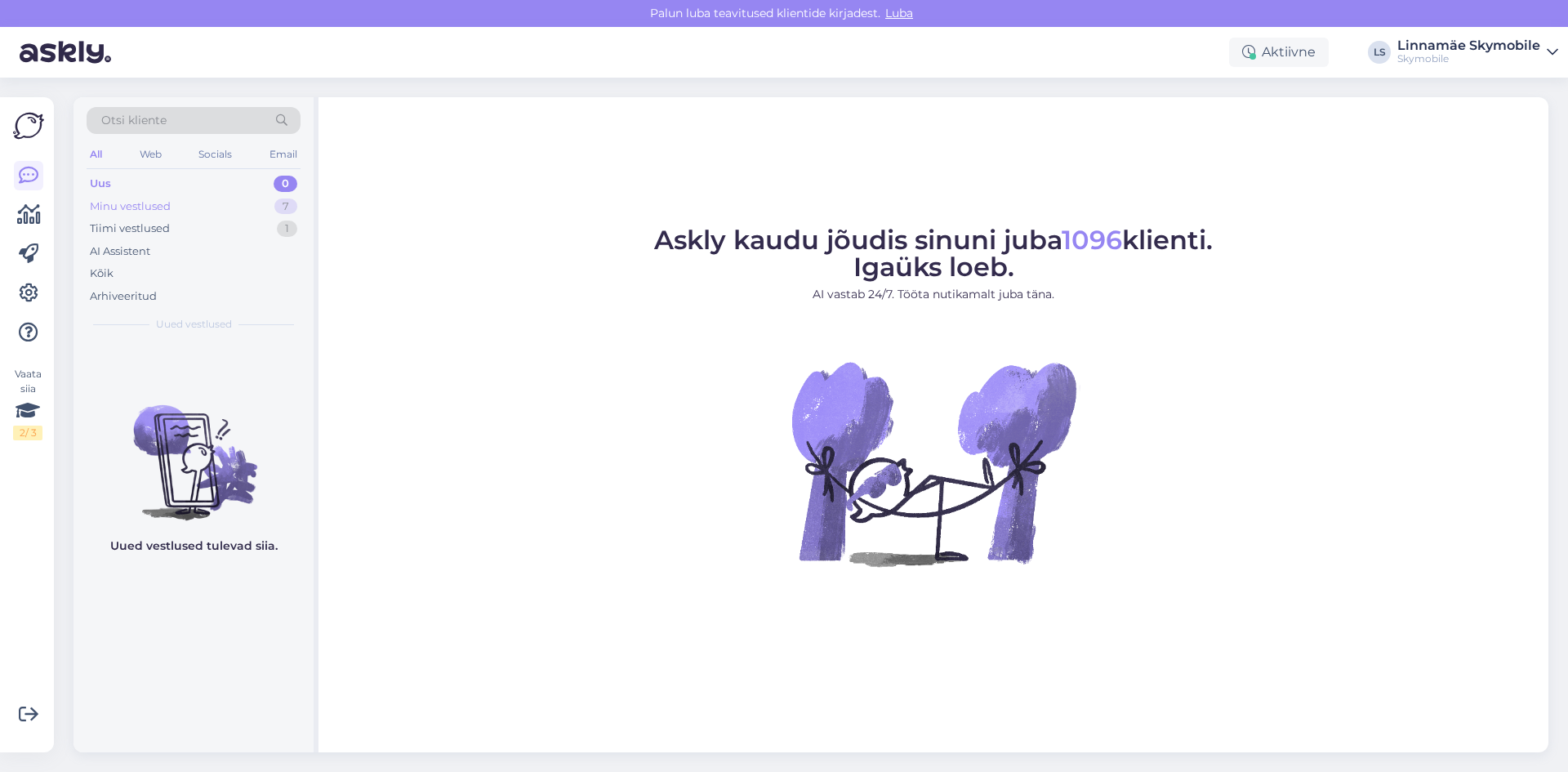
click at [122, 202] on div "Minu vestlused" at bounding box center [130, 207] width 81 height 17
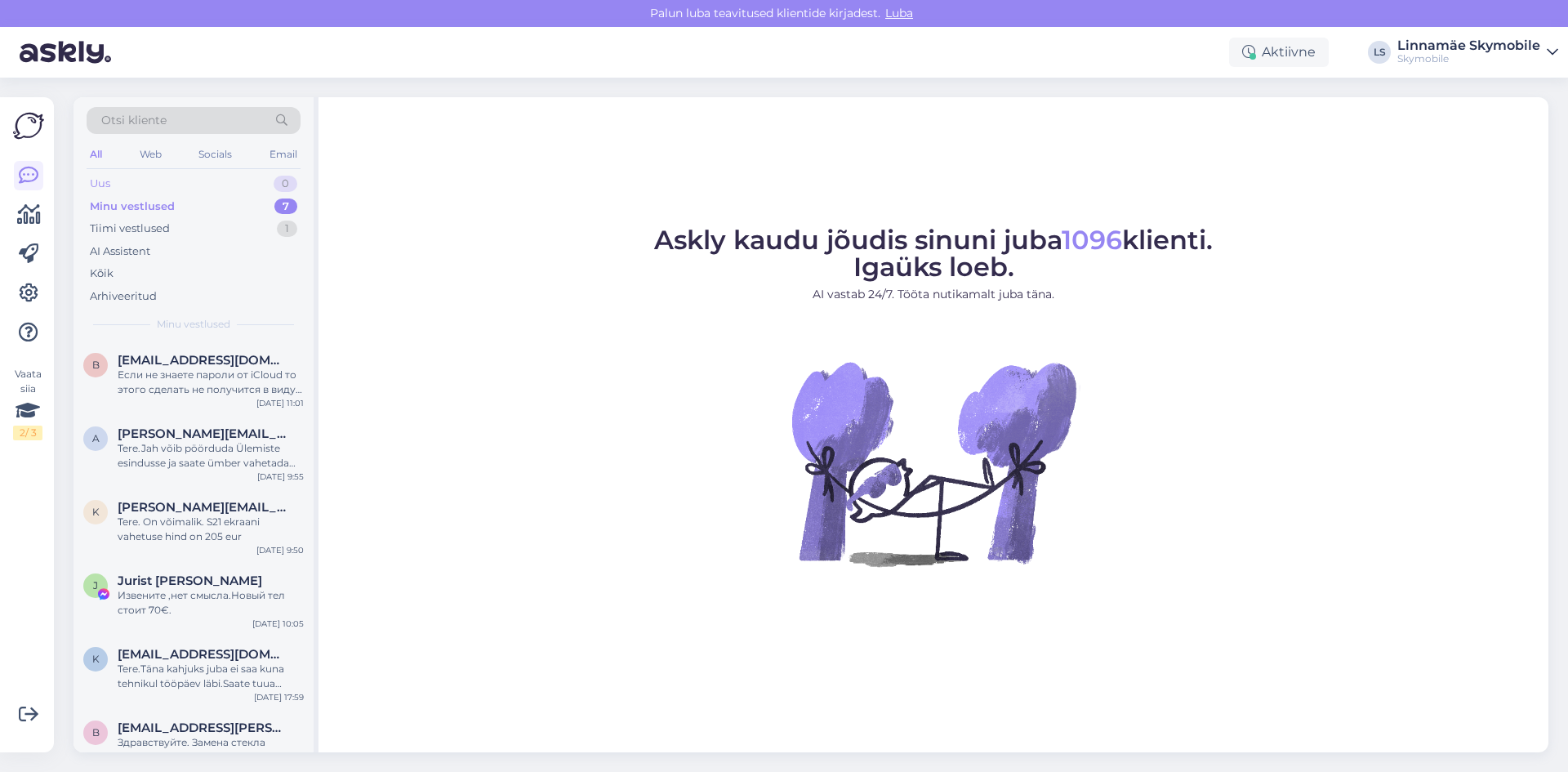
click at [124, 181] on div "Uus 0" at bounding box center [193, 183] width 214 height 23
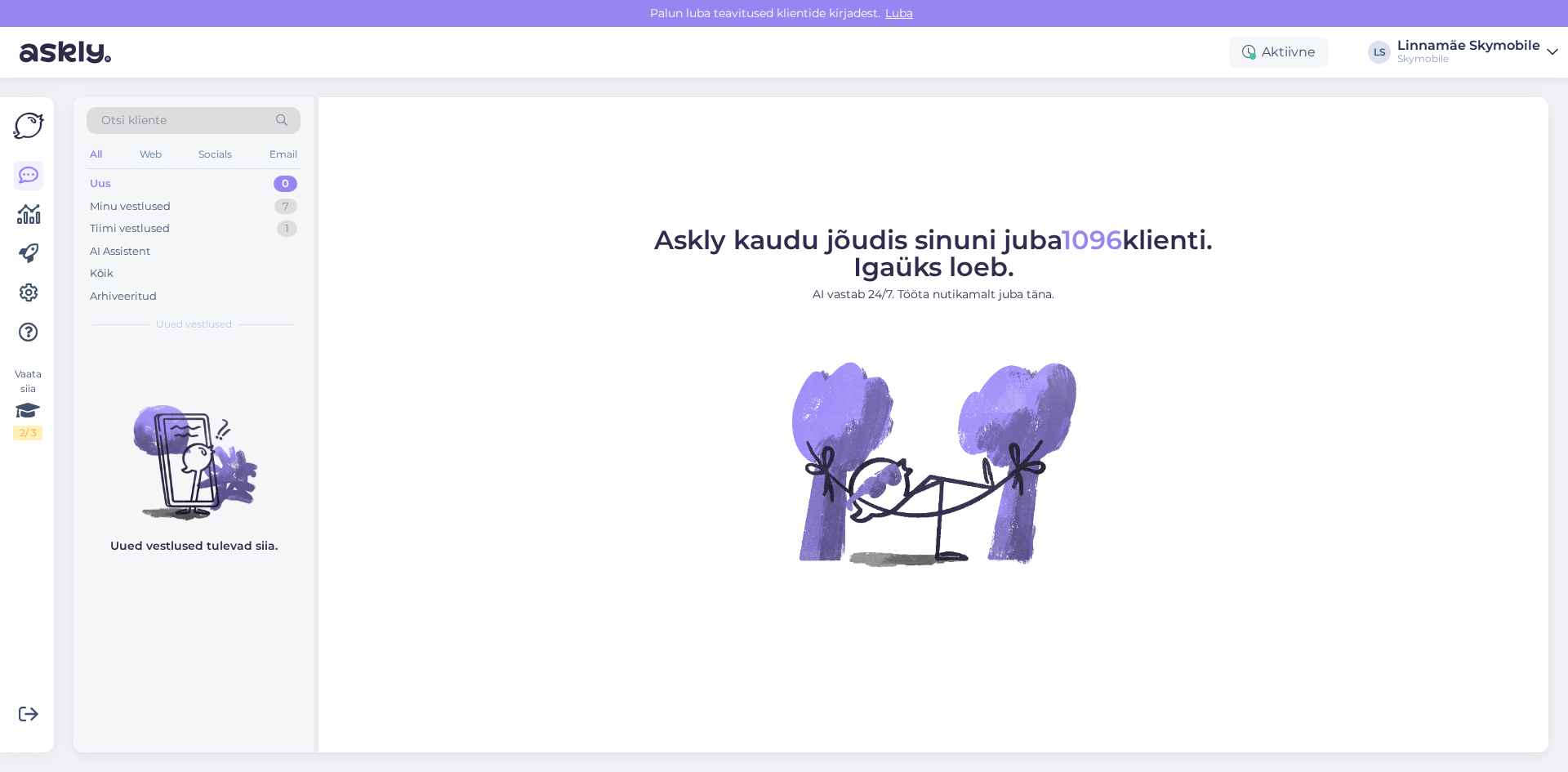
click at [716, 229] on span "Askly kaudu jõudis sinuni juba 1096 klienti. Igaüks loeb." at bounding box center [934, 253] width 559 height 59
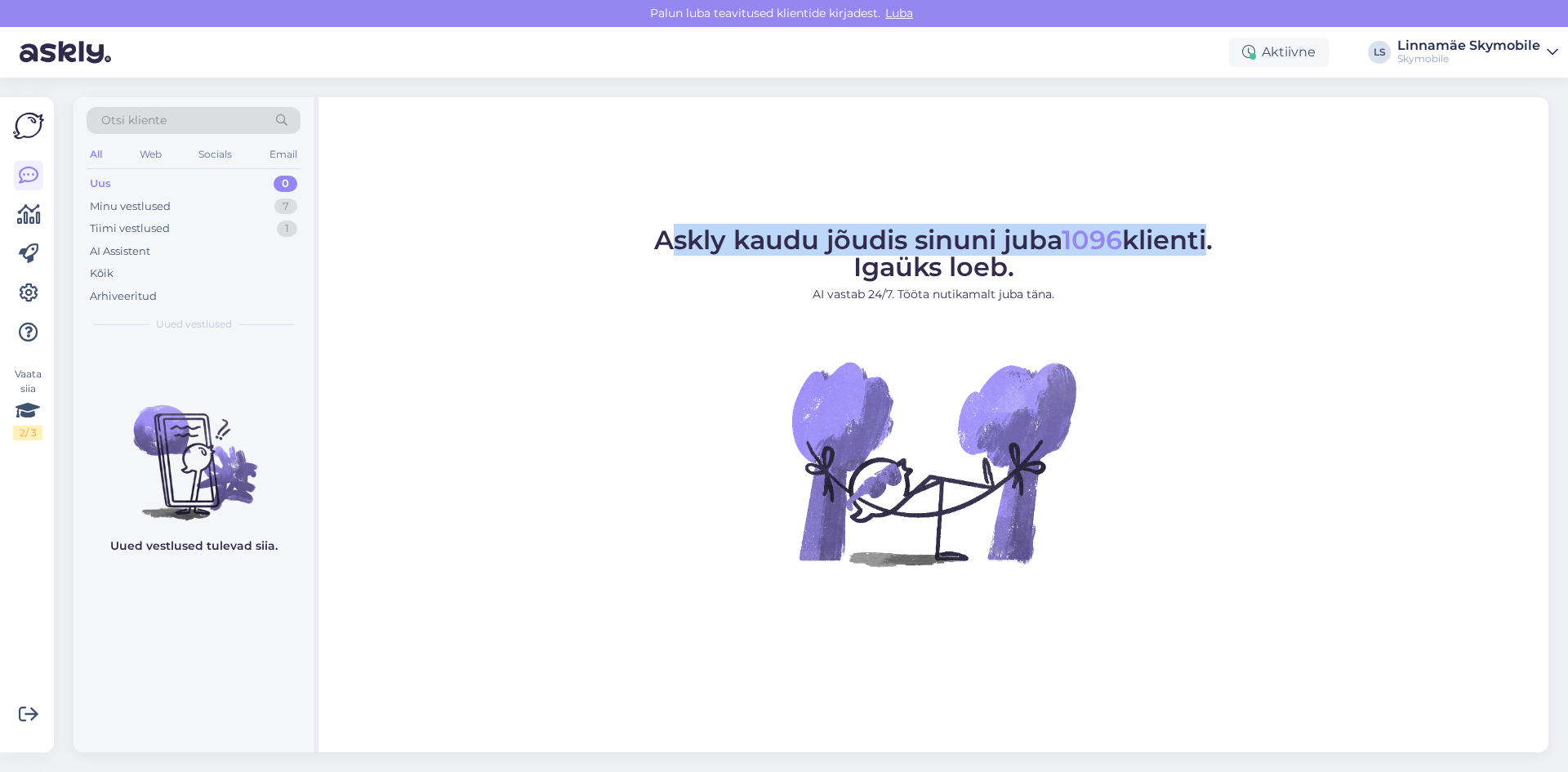
drag, startPoint x: 669, startPoint y: 233, endPoint x: 1211, endPoint y: 197, distance: 543.2
click at [1211, 197] on div "Askly kaudu jõudis sinuni juba 1096 klienti. Igaüks loeb. AI vastab 24/7. Tööta…" at bounding box center [934, 424] width 1230 height 655
click at [1087, 240] on span "1096" at bounding box center [1092, 239] width 60 height 32
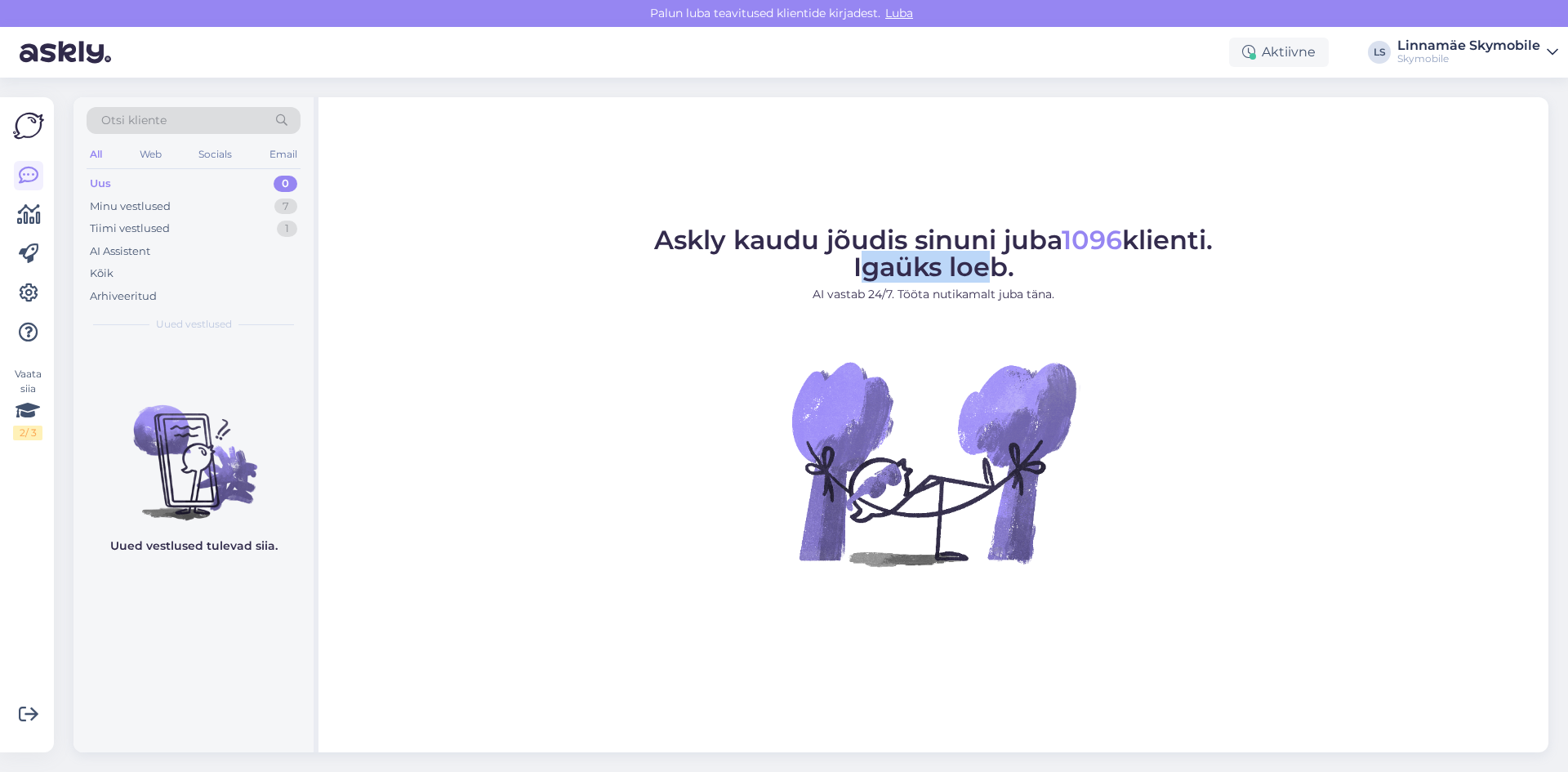
drag, startPoint x: 990, startPoint y: 265, endPoint x: 867, endPoint y: 274, distance: 123.3
click at [867, 274] on span "Askly kaudu jõudis sinuni juba 1096 klienti. Igaüks loeb." at bounding box center [934, 253] width 559 height 59
click at [689, 389] on figure "Askly kaudu jõudis sinuni juba 1096 klienti. Igaüks loeb. AI vastab 24/7. Tööta…" at bounding box center [933, 418] width 1201 height 383
click at [146, 213] on div "Minu vestlused" at bounding box center [130, 207] width 81 height 17
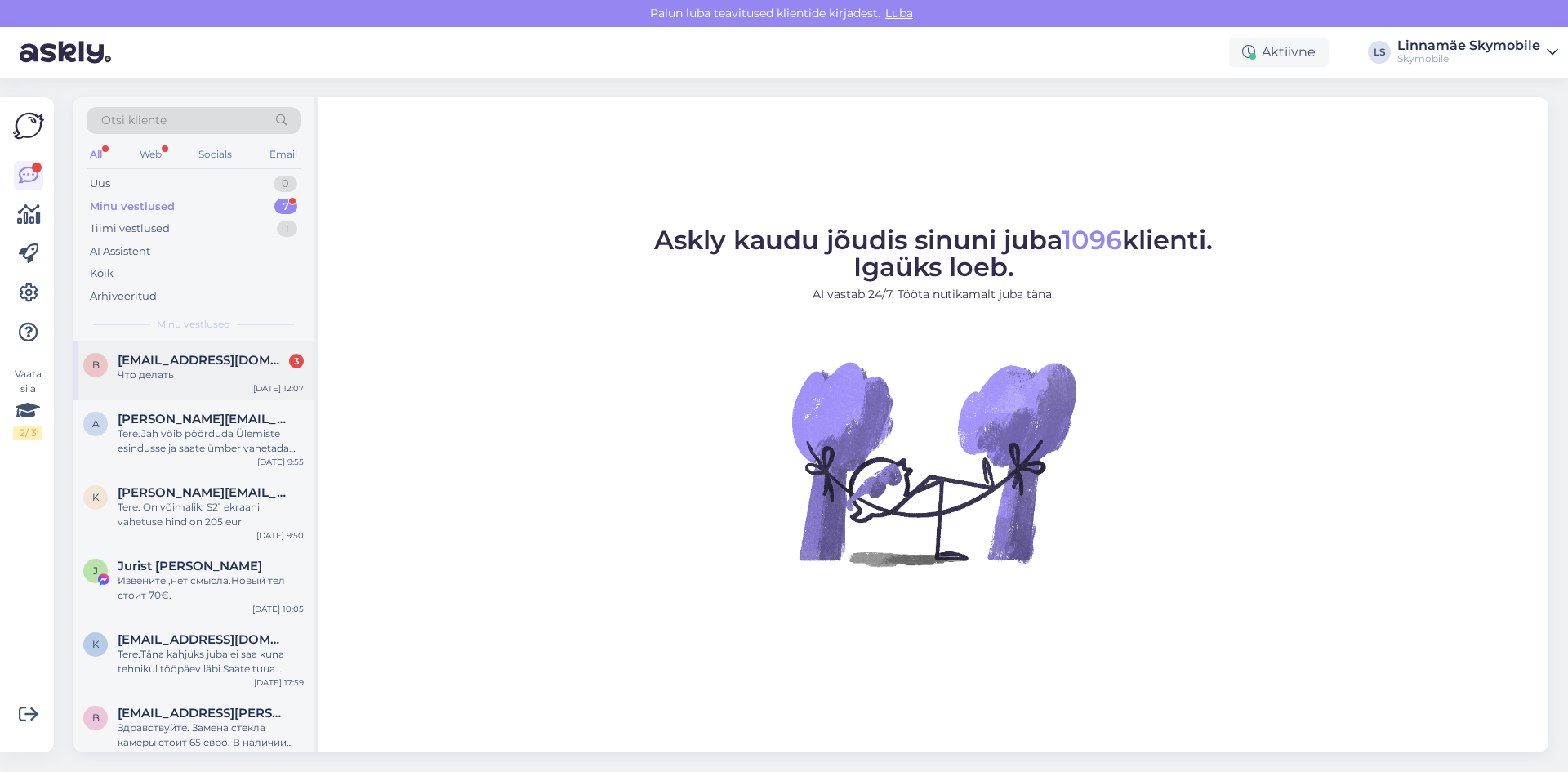
click at [177, 357] on span "boyarintsevmatvey@gmail.com" at bounding box center [202, 360] width 170 height 15
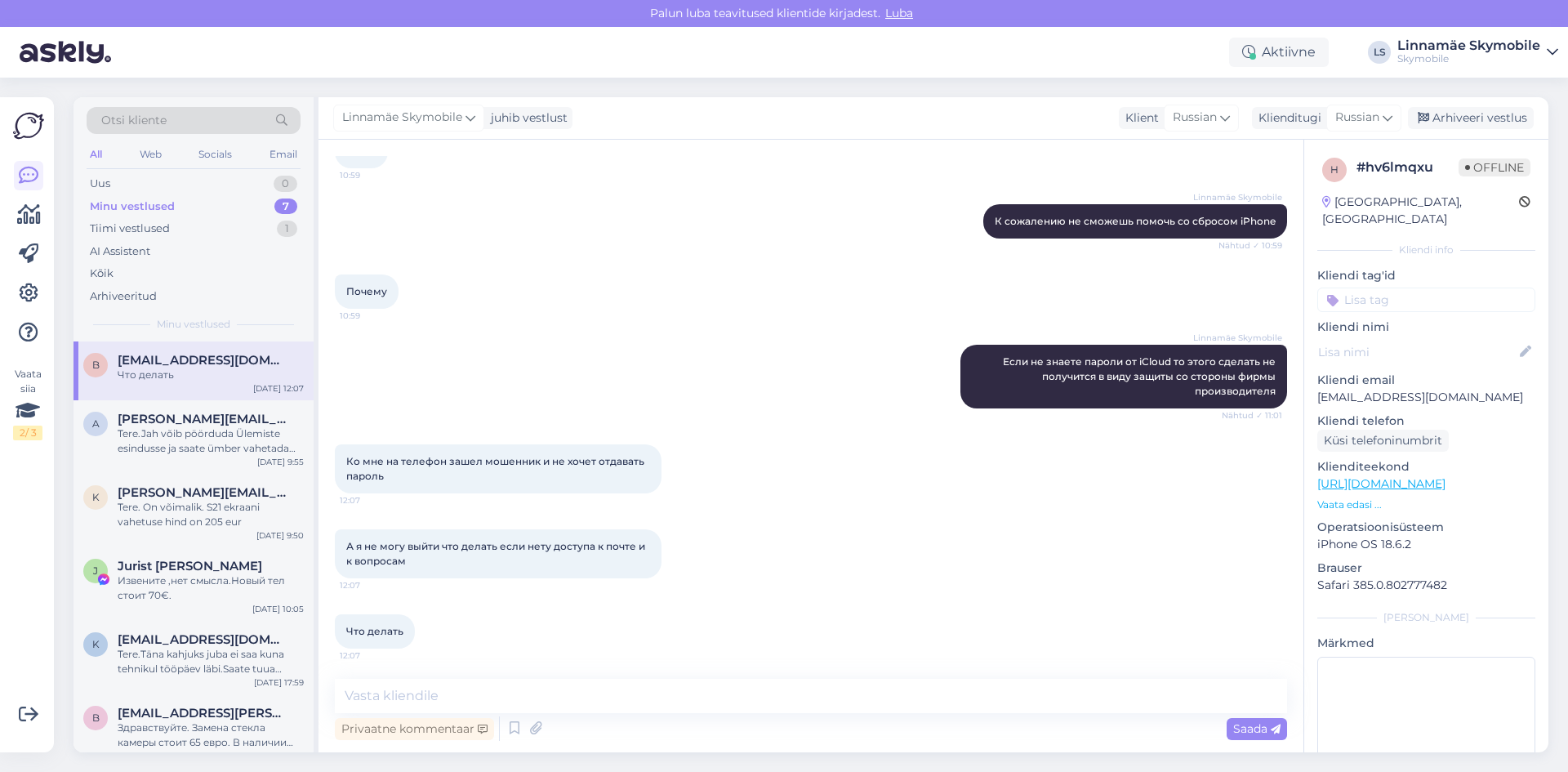
scroll to position [392, 0]
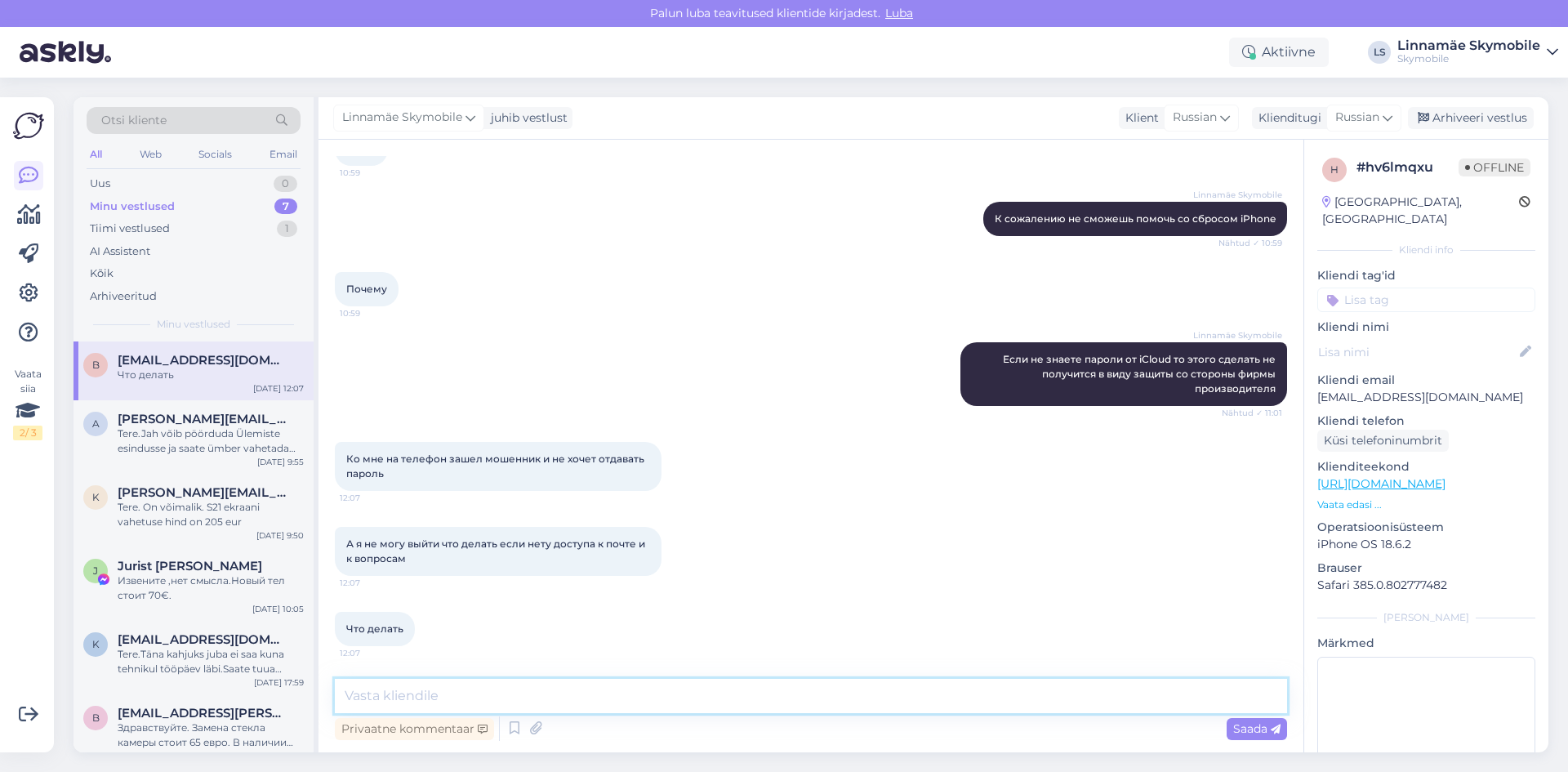
click at [587, 697] on textarea at bounding box center [811, 695] width 952 height 34
type textarea "П"
drag, startPoint x: 124, startPoint y: 181, endPoint x: 125, endPoint y: 132, distance: 49.0
click at [123, 181] on div "Uus 0" at bounding box center [193, 183] width 214 height 23
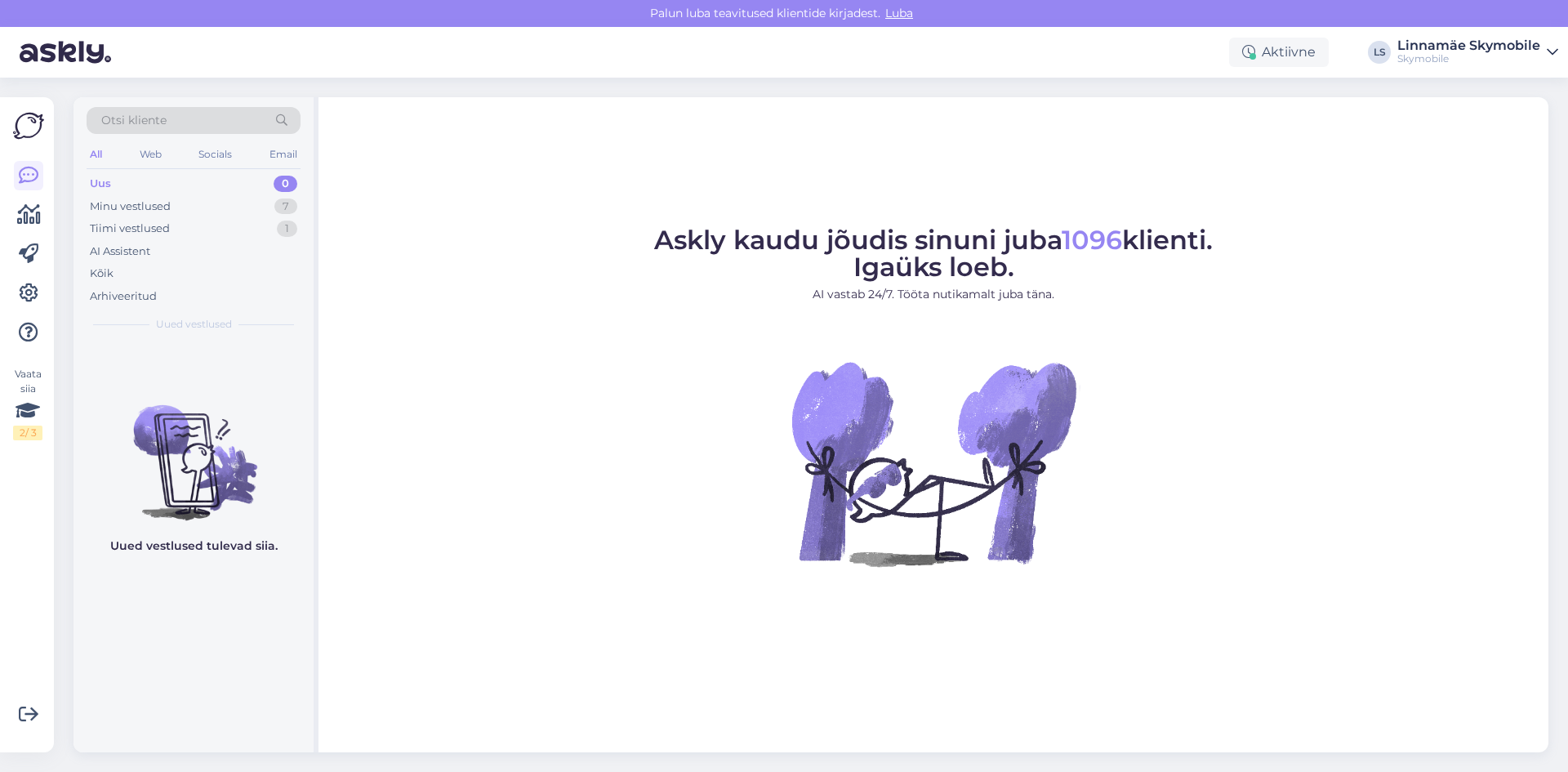
click at [740, 252] on span "Askly kaudu jõudis sinuni juba 1096 klienti. Igaüks loeb." at bounding box center [934, 253] width 559 height 59
